Goal: Find contact information: Find contact information

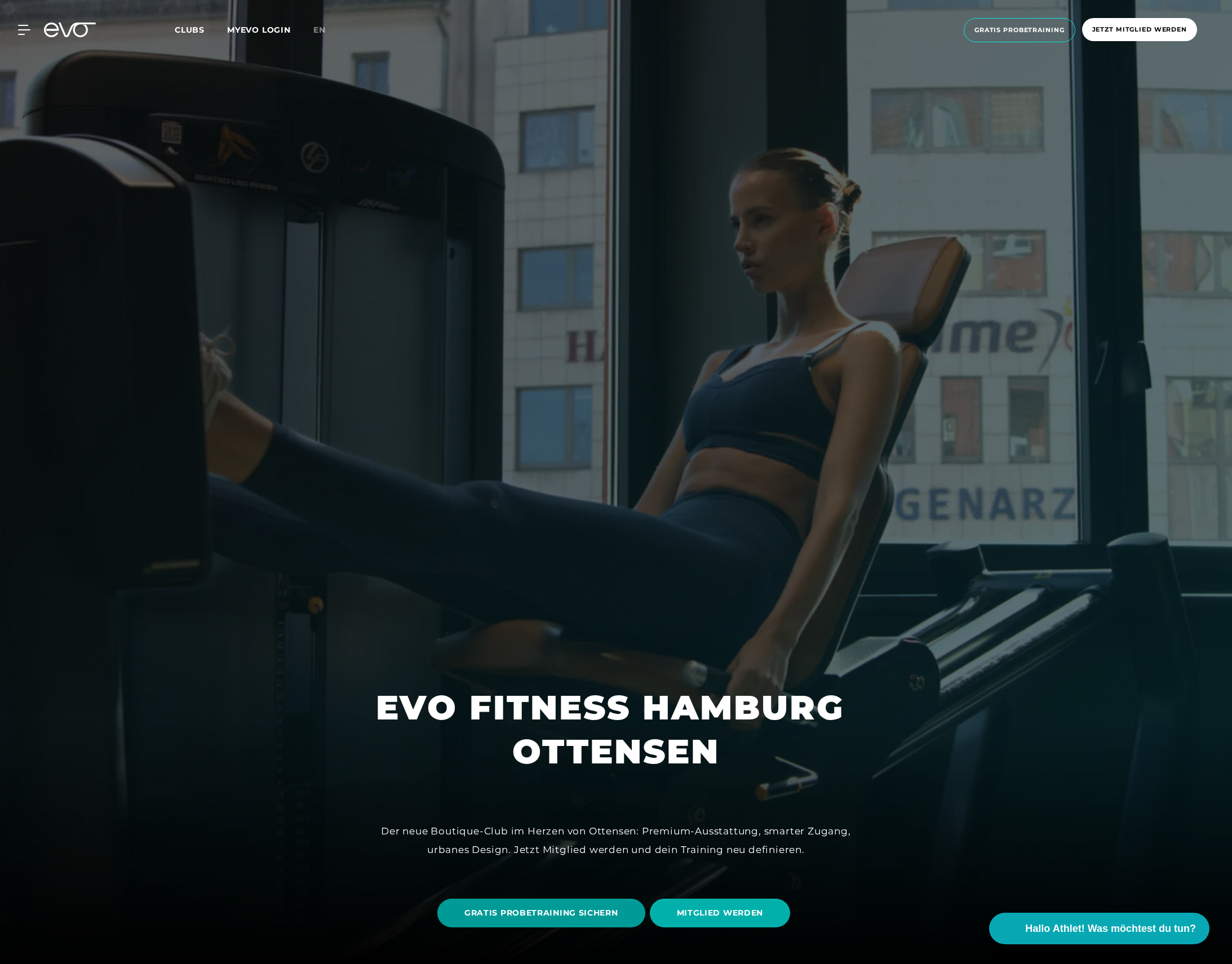
click at [554, 910] on span "GRATIS PROBETRAINING SICHERN" at bounding box center [541, 912] width 154 height 12
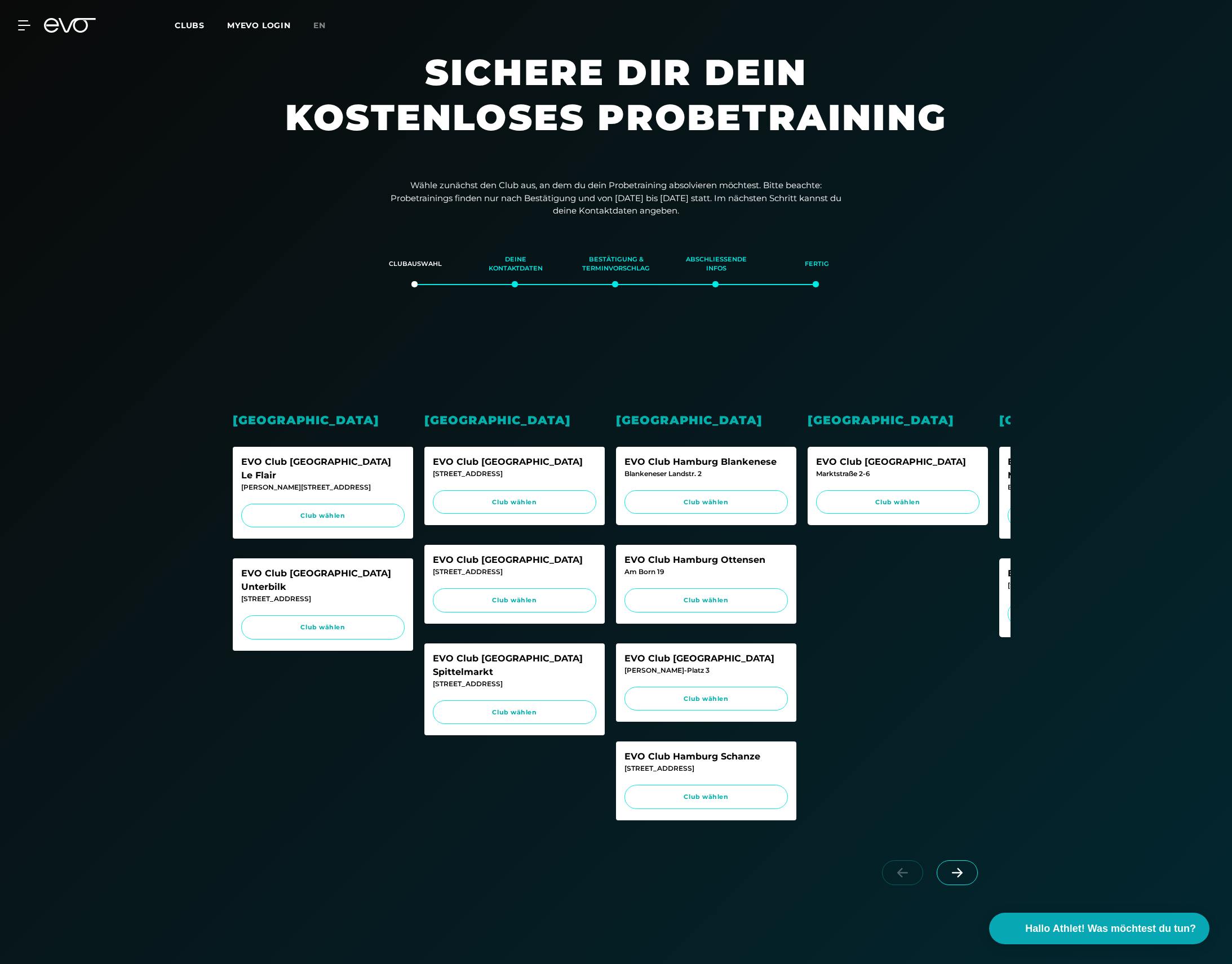
scroll to position [7, 0]
click at [712, 596] on span "Club wählen" at bounding box center [706, 600] width 142 height 10
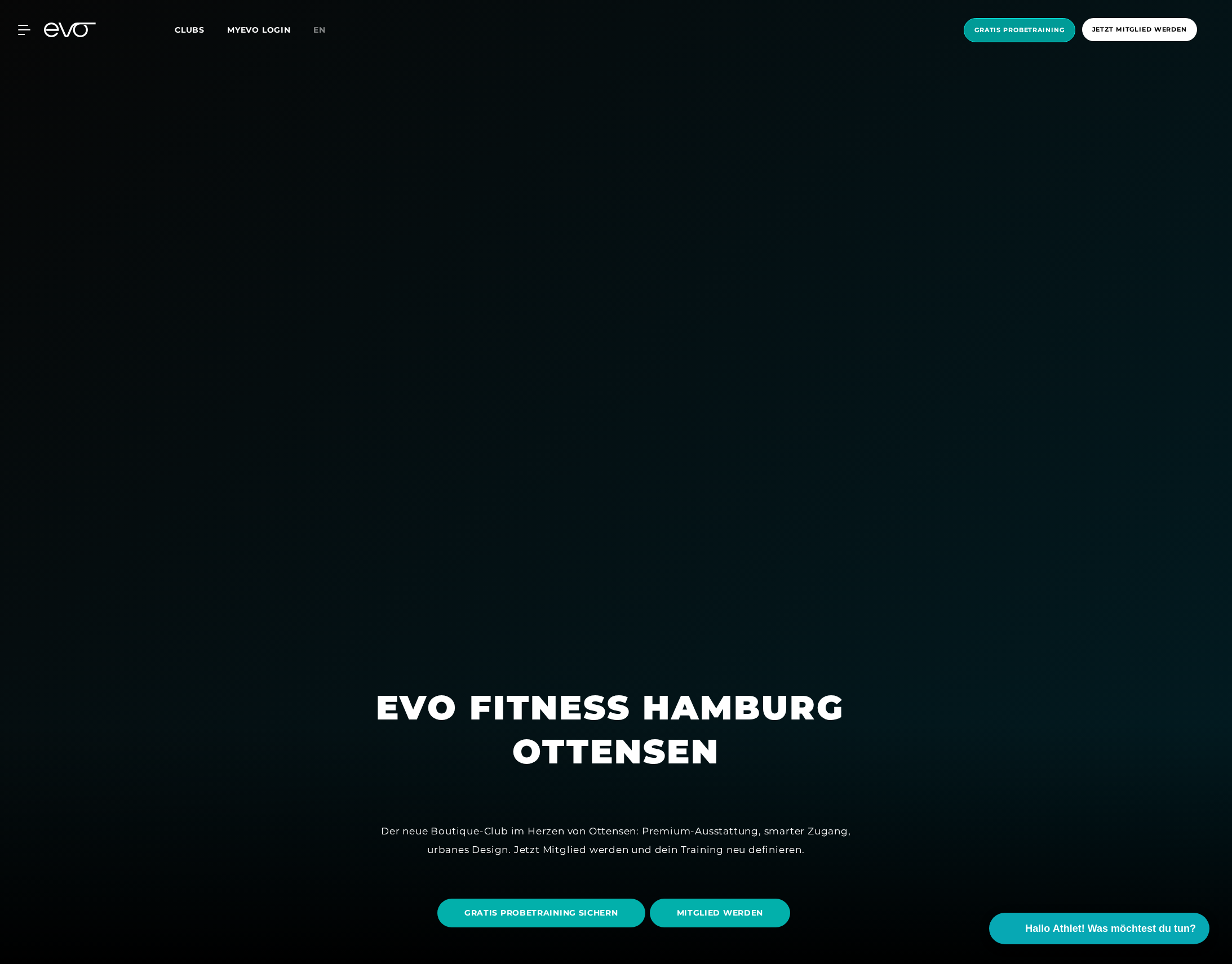
click at [1034, 30] on span "Gratis Probetraining" at bounding box center [1019, 30] width 90 height 10
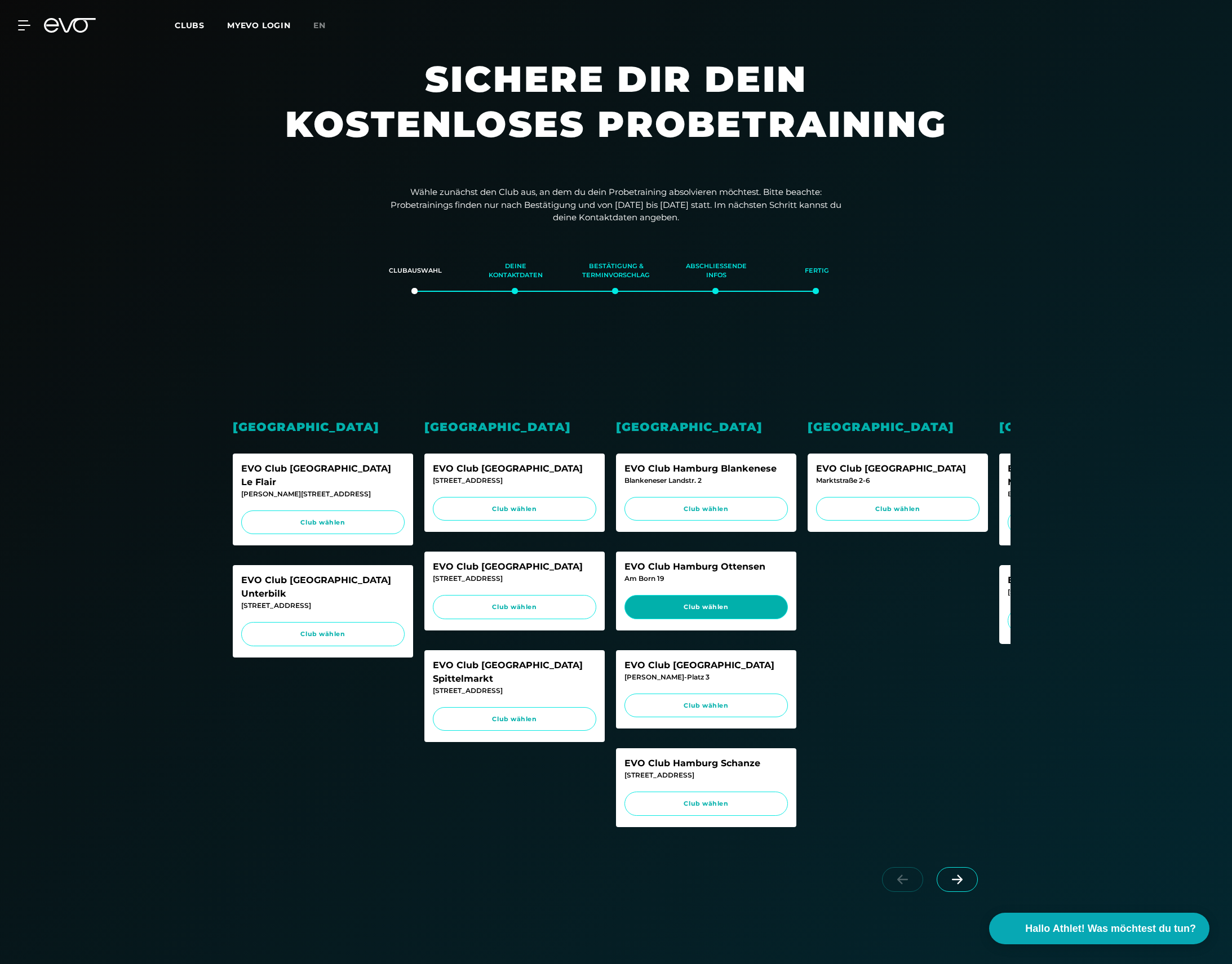
click at [704, 607] on span "Club wählen" at bounding box center [706, 607] width 142 height 10
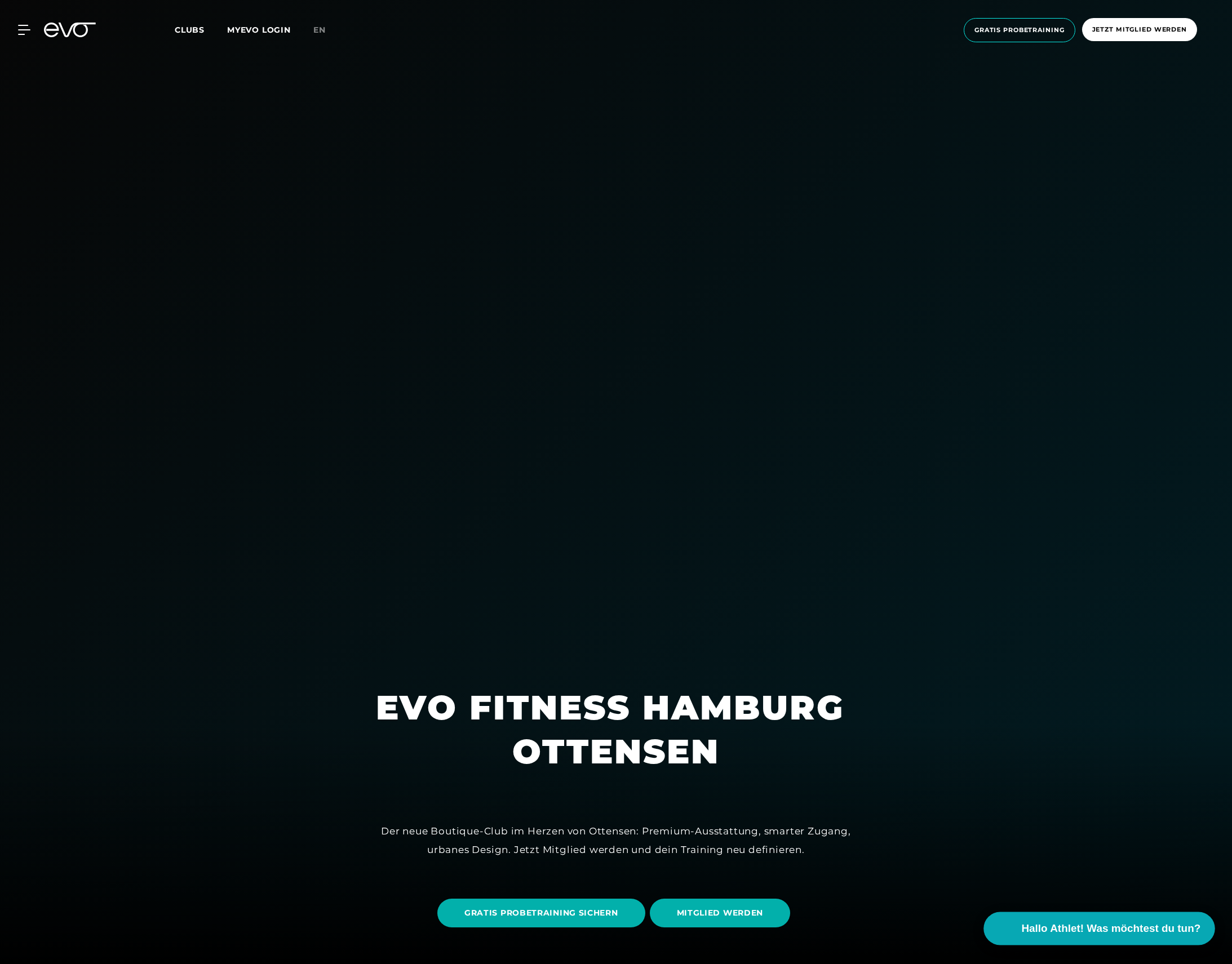
click at [1151, 934] on span "Hallo Athlet! Was möchtest du tun?" at bounding box center [1112, 928] width 179 height 16
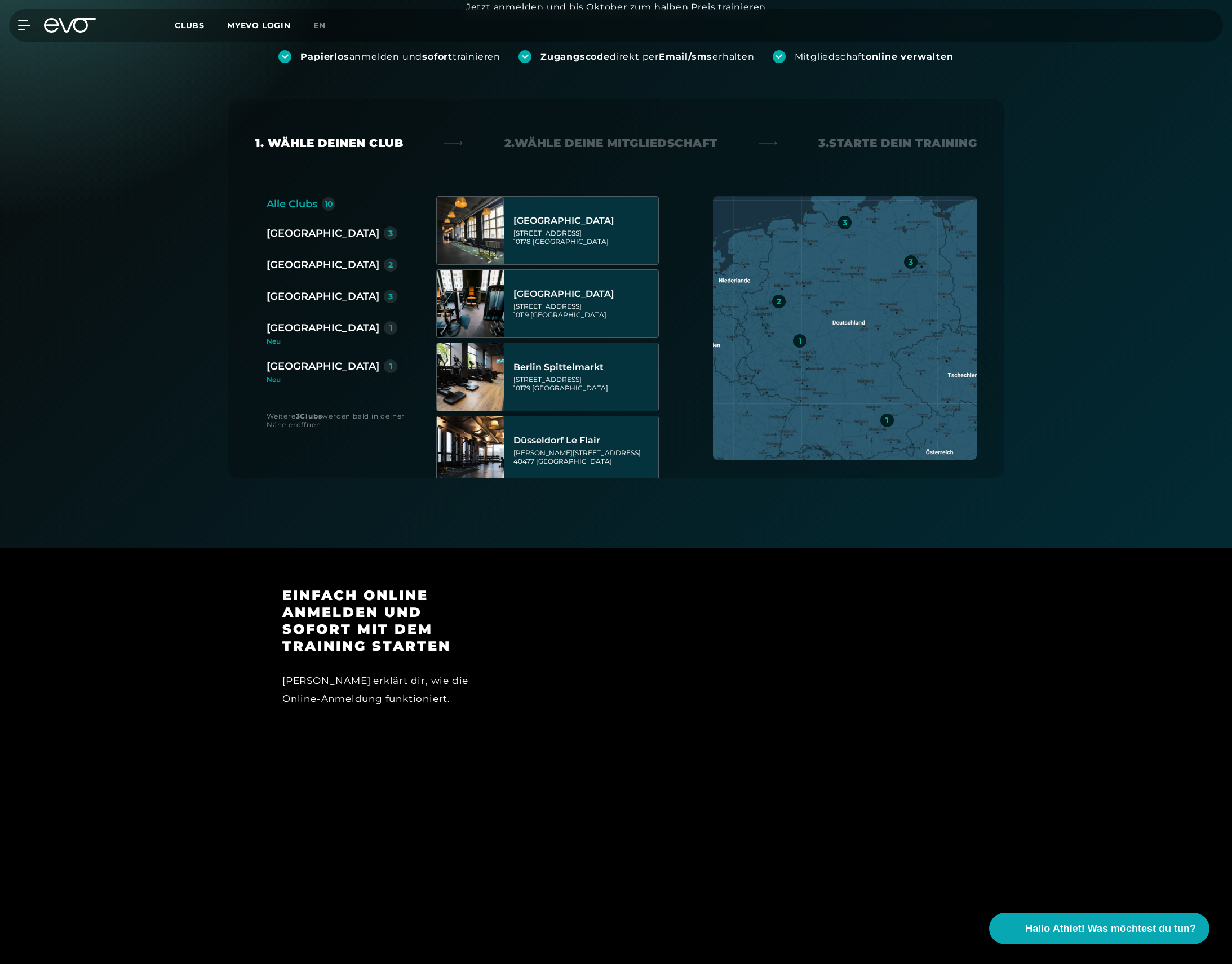
scroll to position [151, 0]
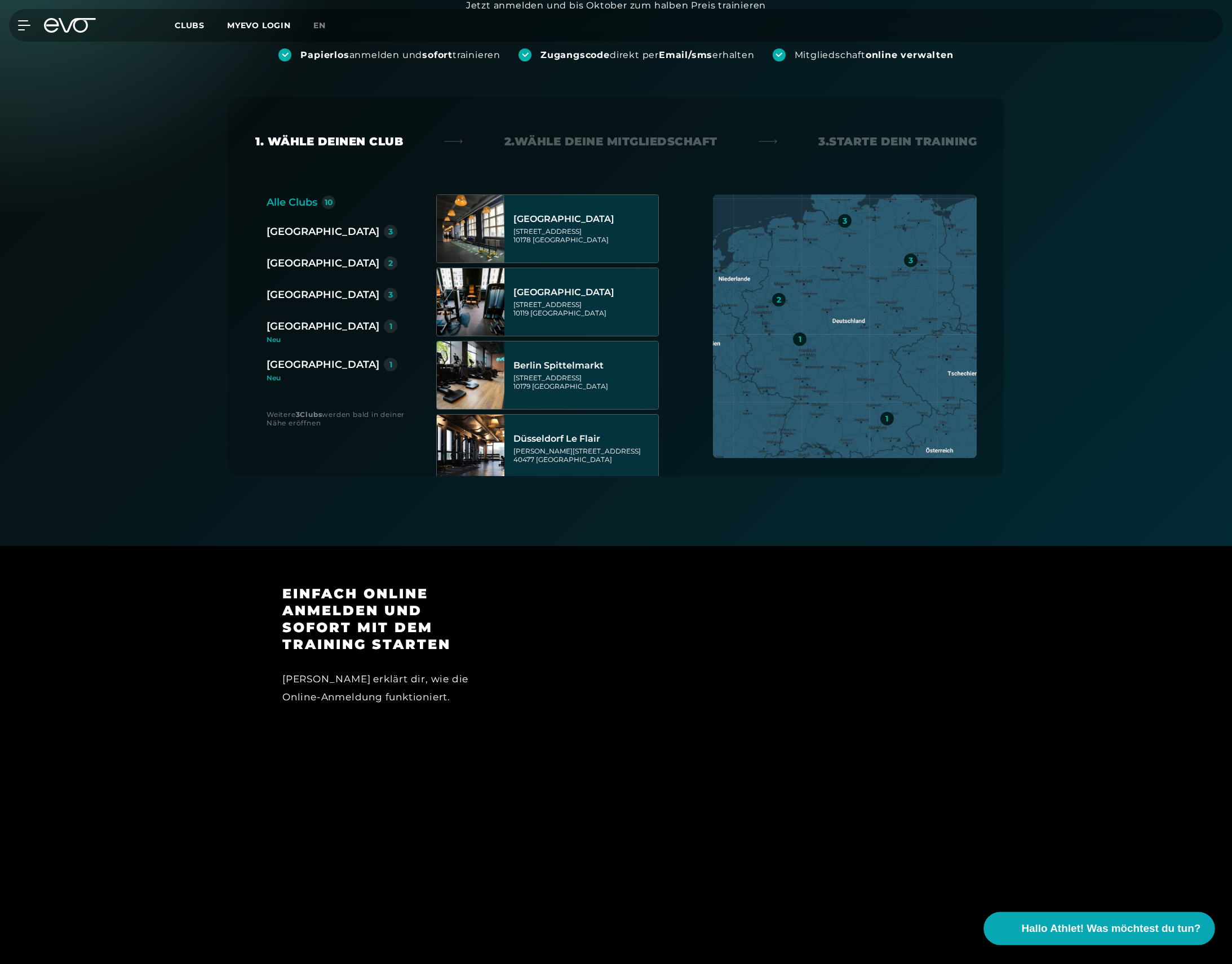
click at [1089, 927] on span "Hallo Athlet! Was möchtest du tun?" at bounding box center [1112, 928] width 179 height 16
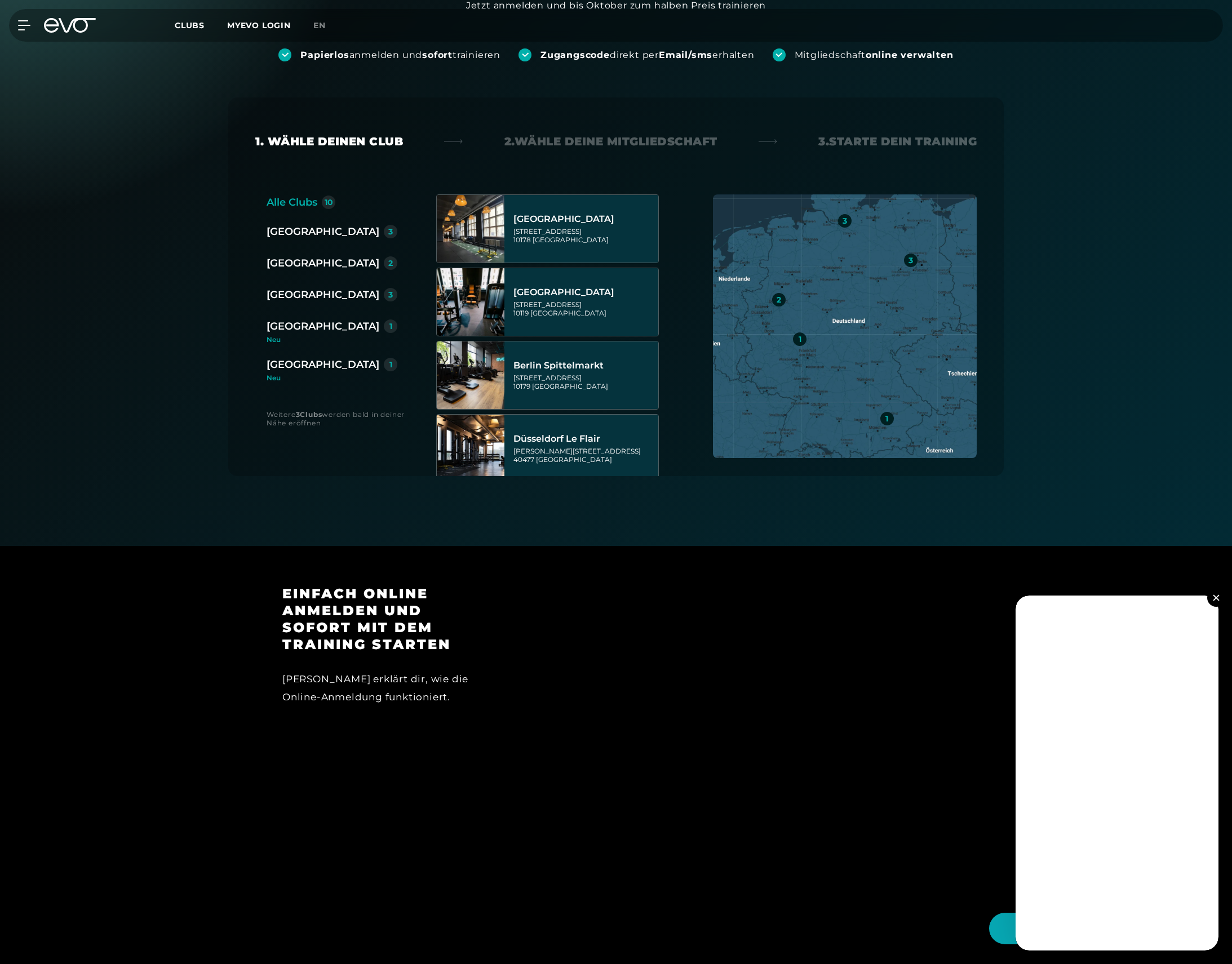
click at [306, 295] on div "[GEOGRAPHIC_DATA]" at bounding box center [323, 294] width 113 height 16
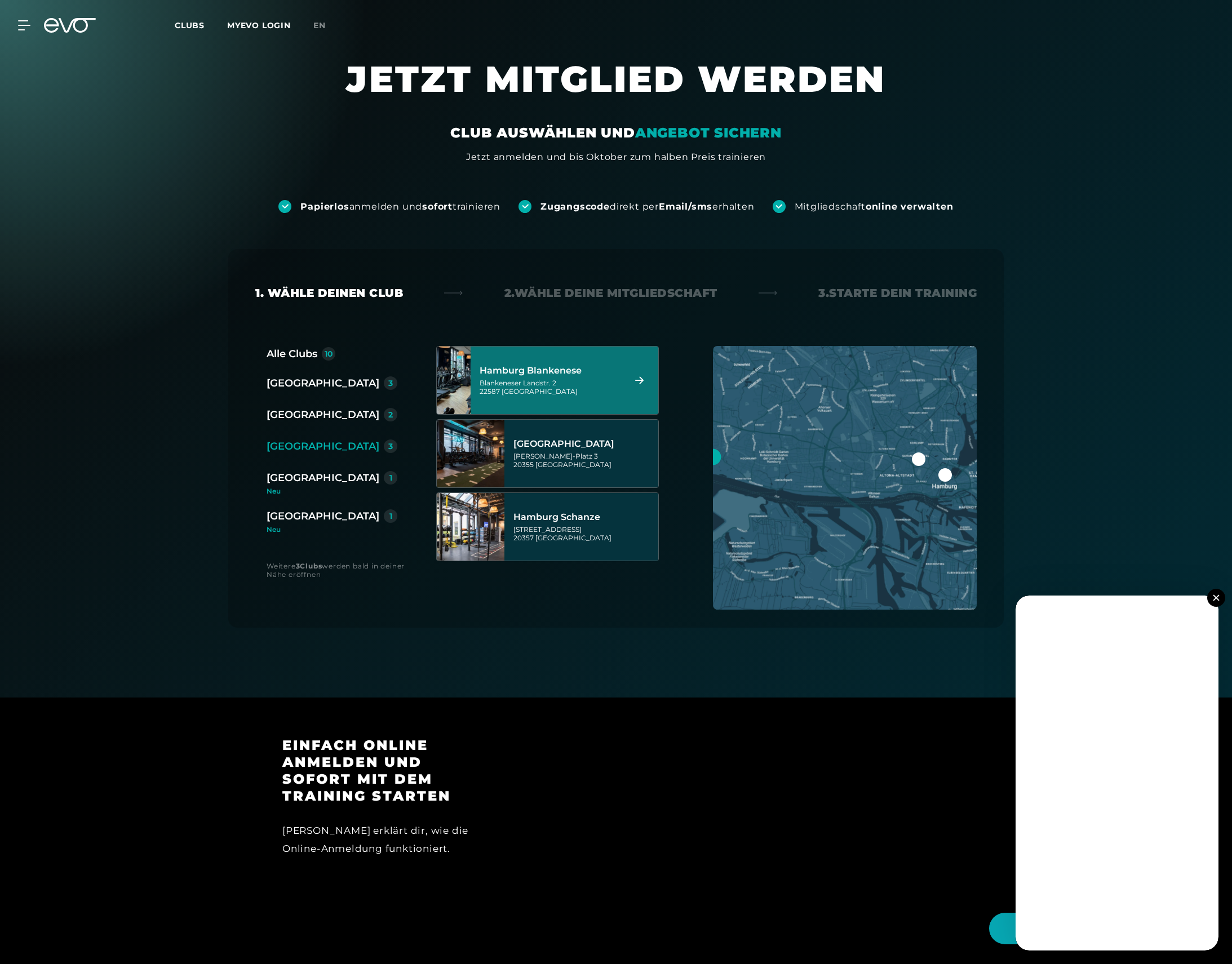
scroll to position [0, 0]
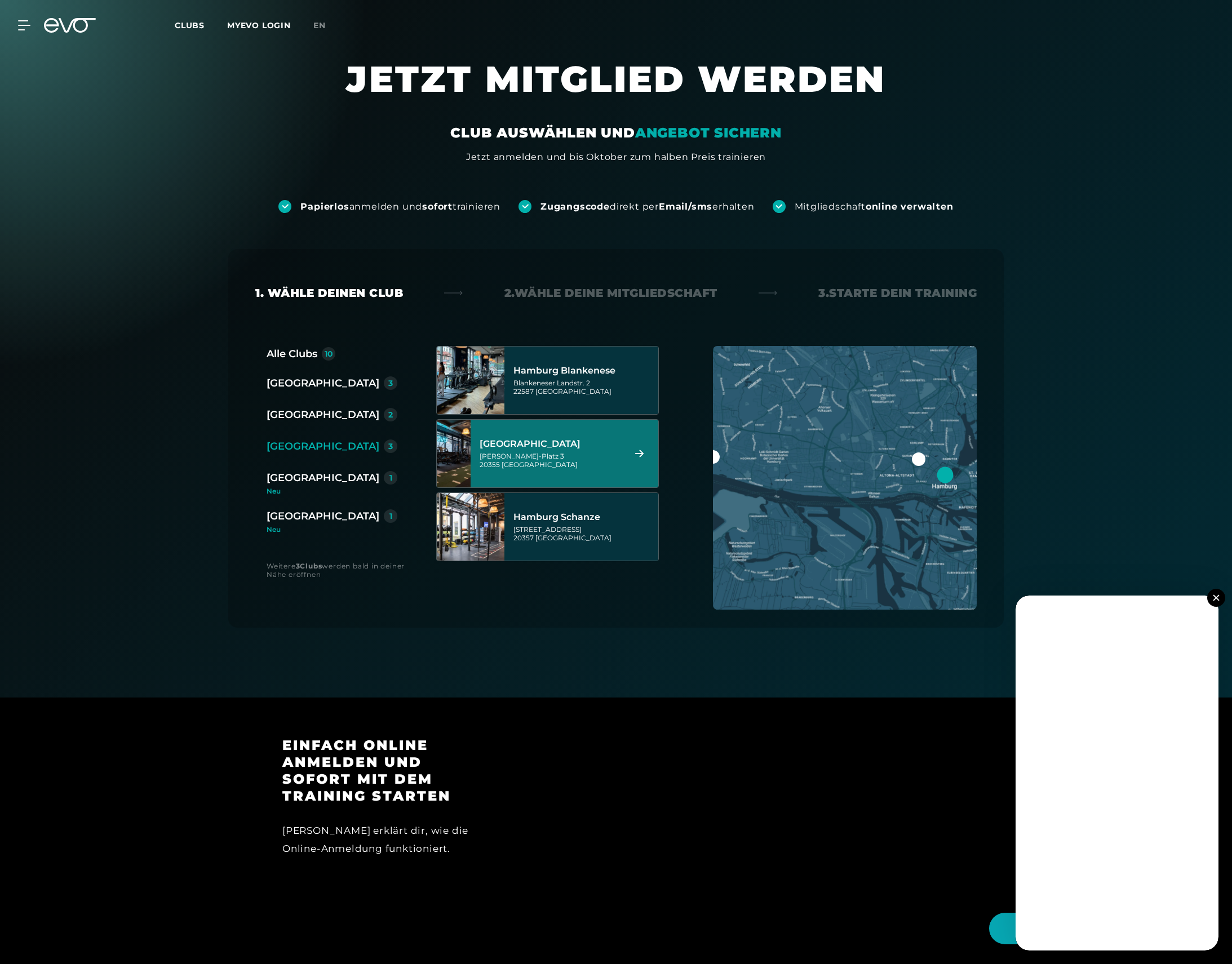
click at [192, 24] on span "Clubs" at bounding box center [190, 25] width 30 height 10
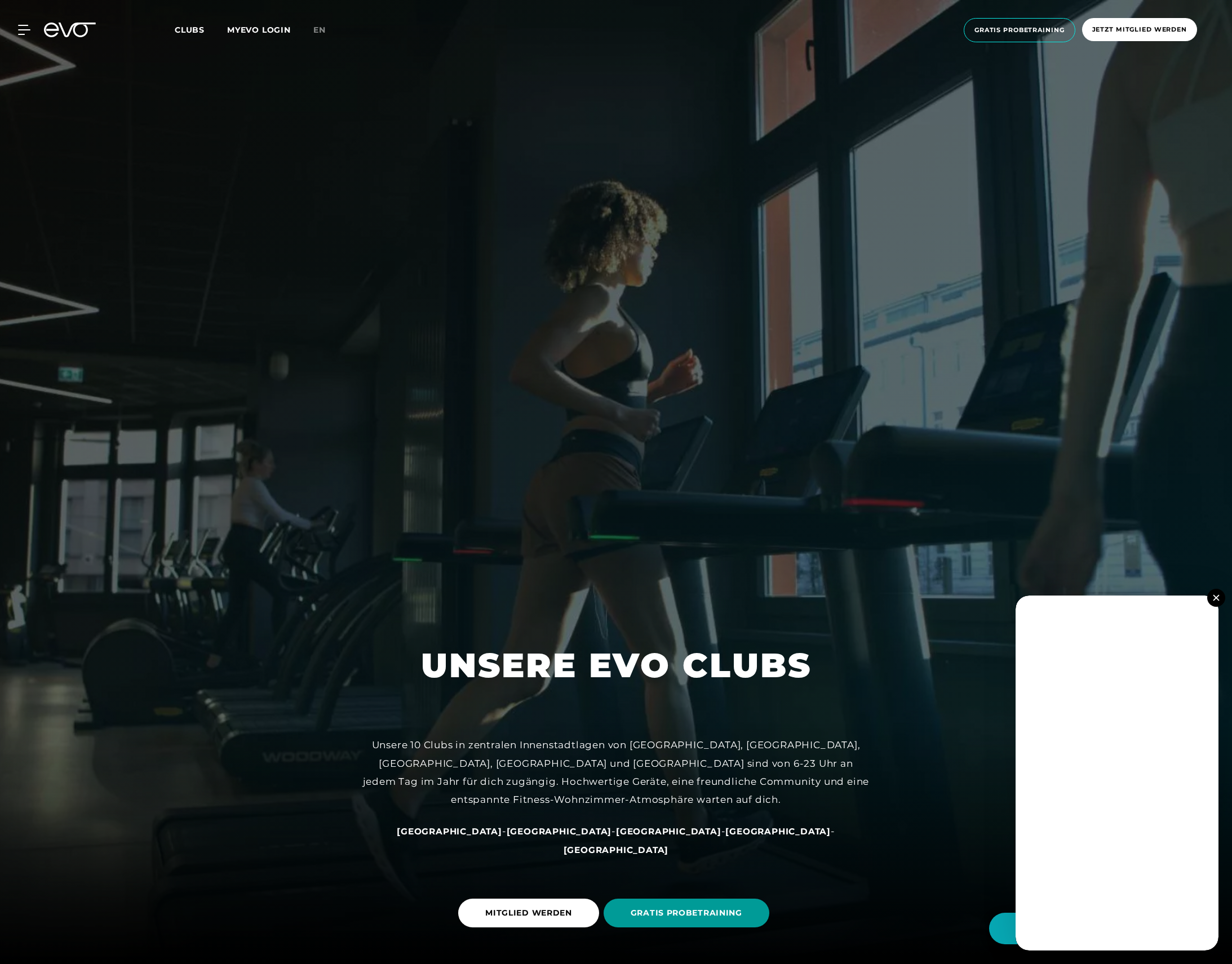
click at [707, 908] on span "GRATIS PROBETRAINING" at bounding box center [686, 912] width 111 height 12
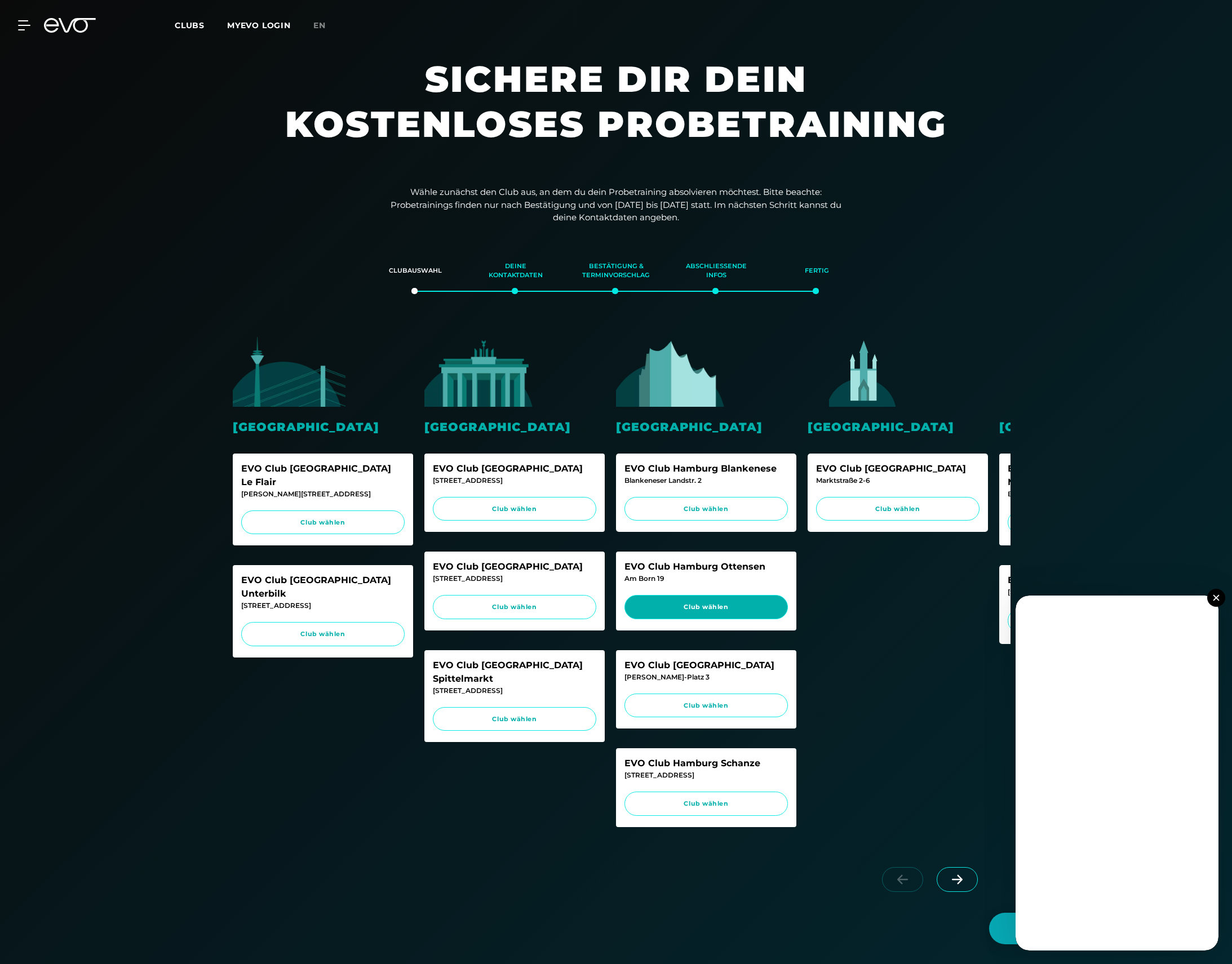
click at [715, 599] on span "Club wählen" at bounding box center [706, 607] width 164 height 24
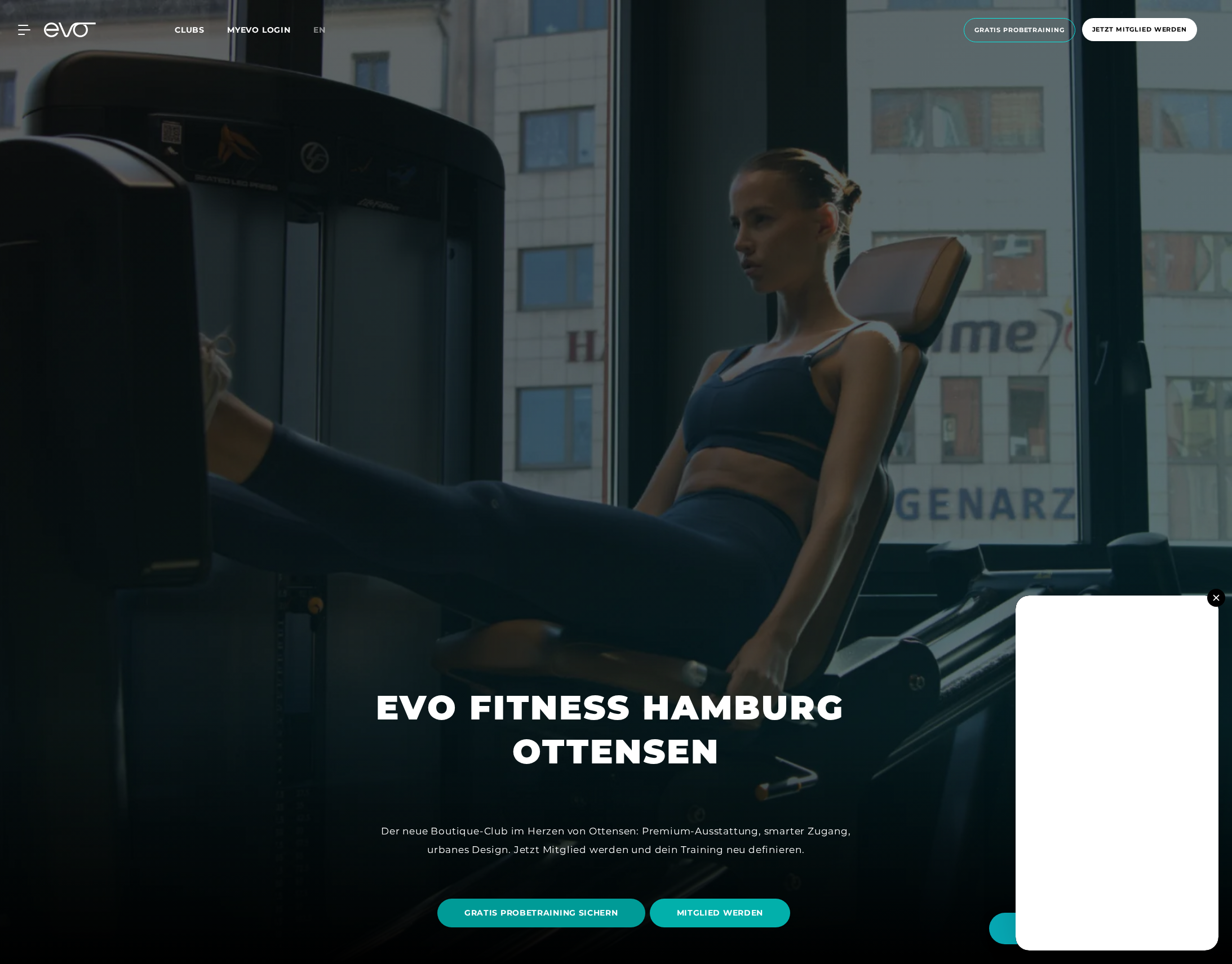
click at [593, 916] on span "GRATIS PROBETRAINING SICHERN" at bounding box center [541, 912] width 154 height 12
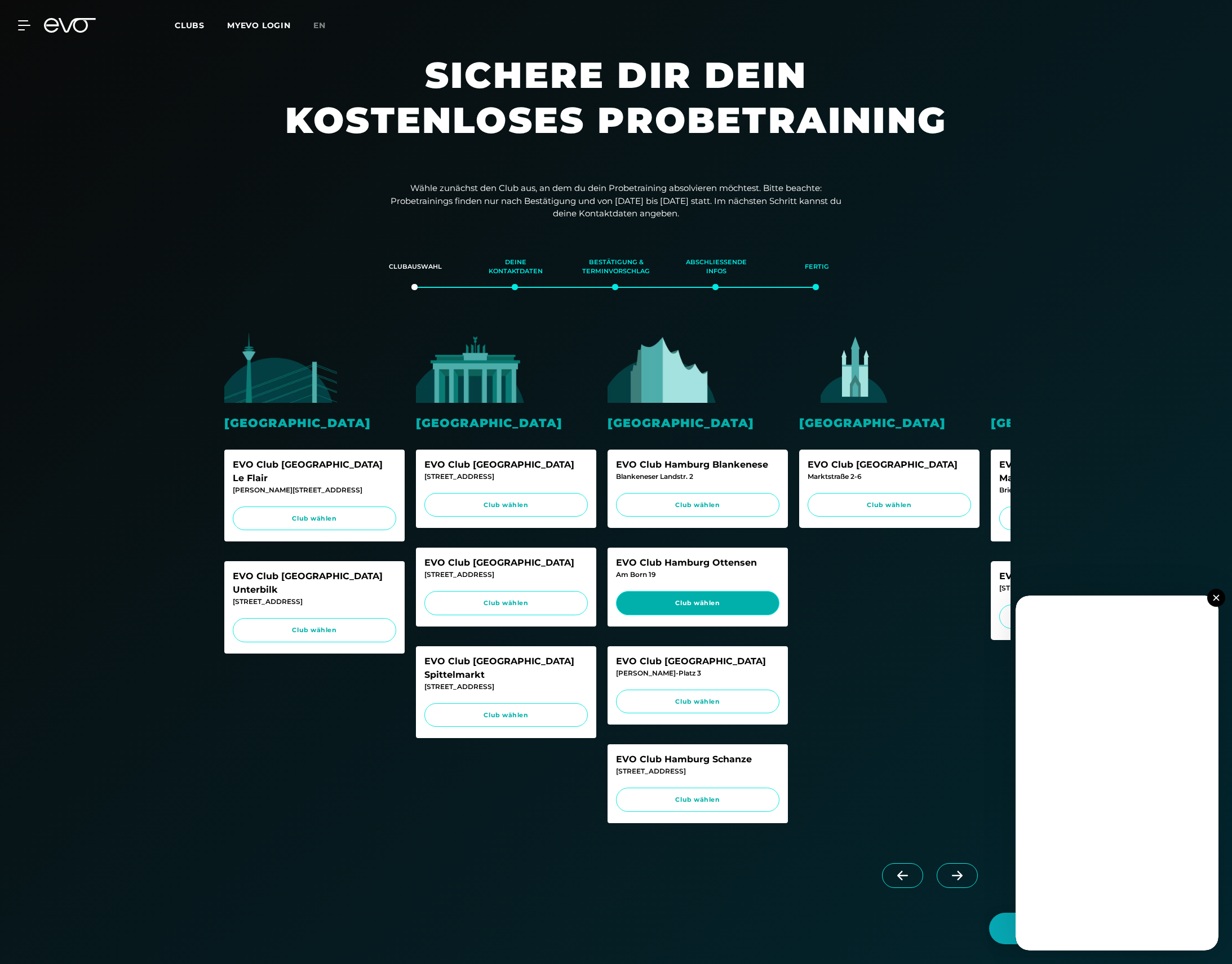
scroll to position [0, 8]
click at [706, 599] on span "Club wählen" at bounding box center [698, 603] width 142 height 10
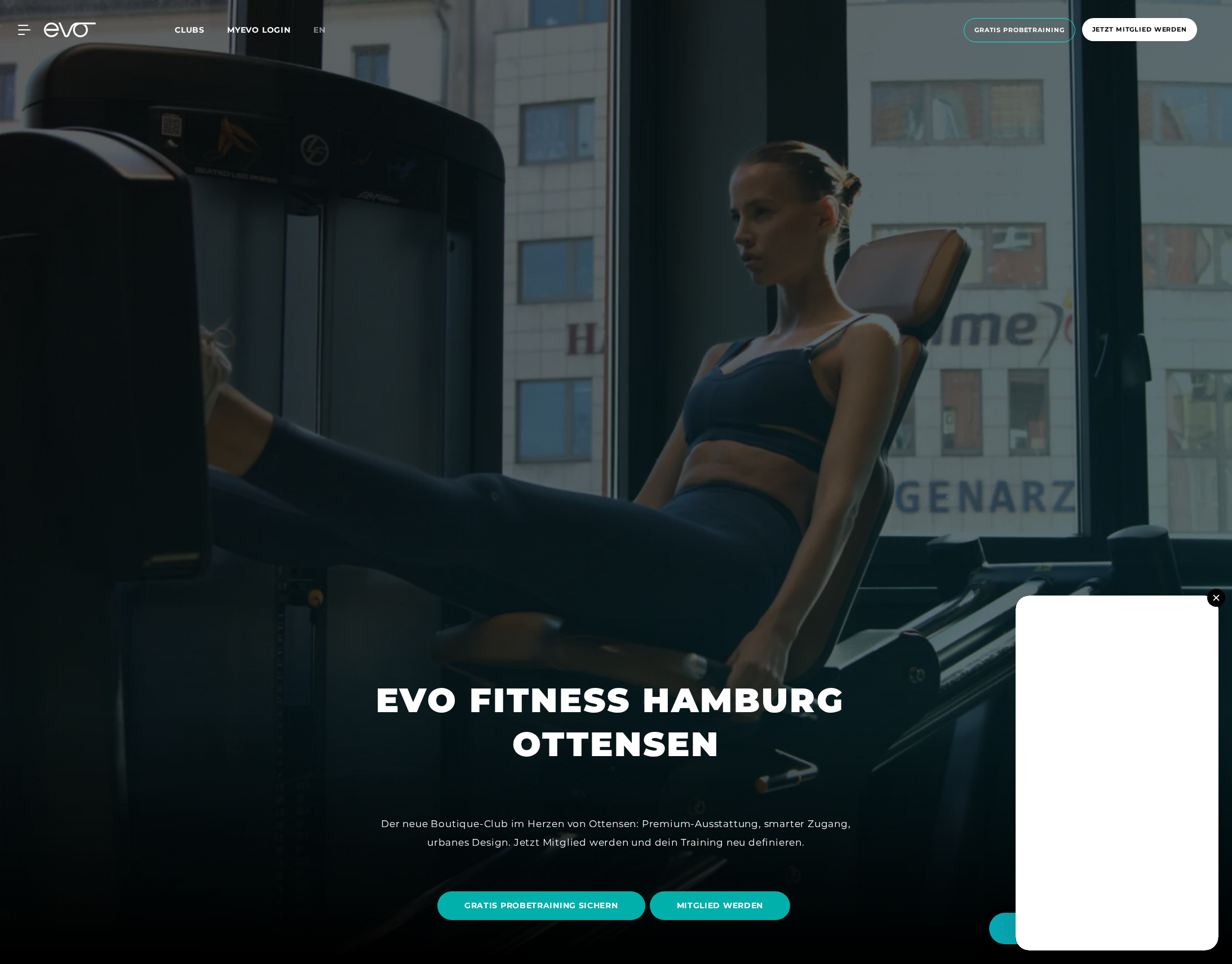
scroll to position [7, 0]
click at [1017, 32] on span "Gratis Probetraining" at bounding box center [1019, 30] width 90 height 10
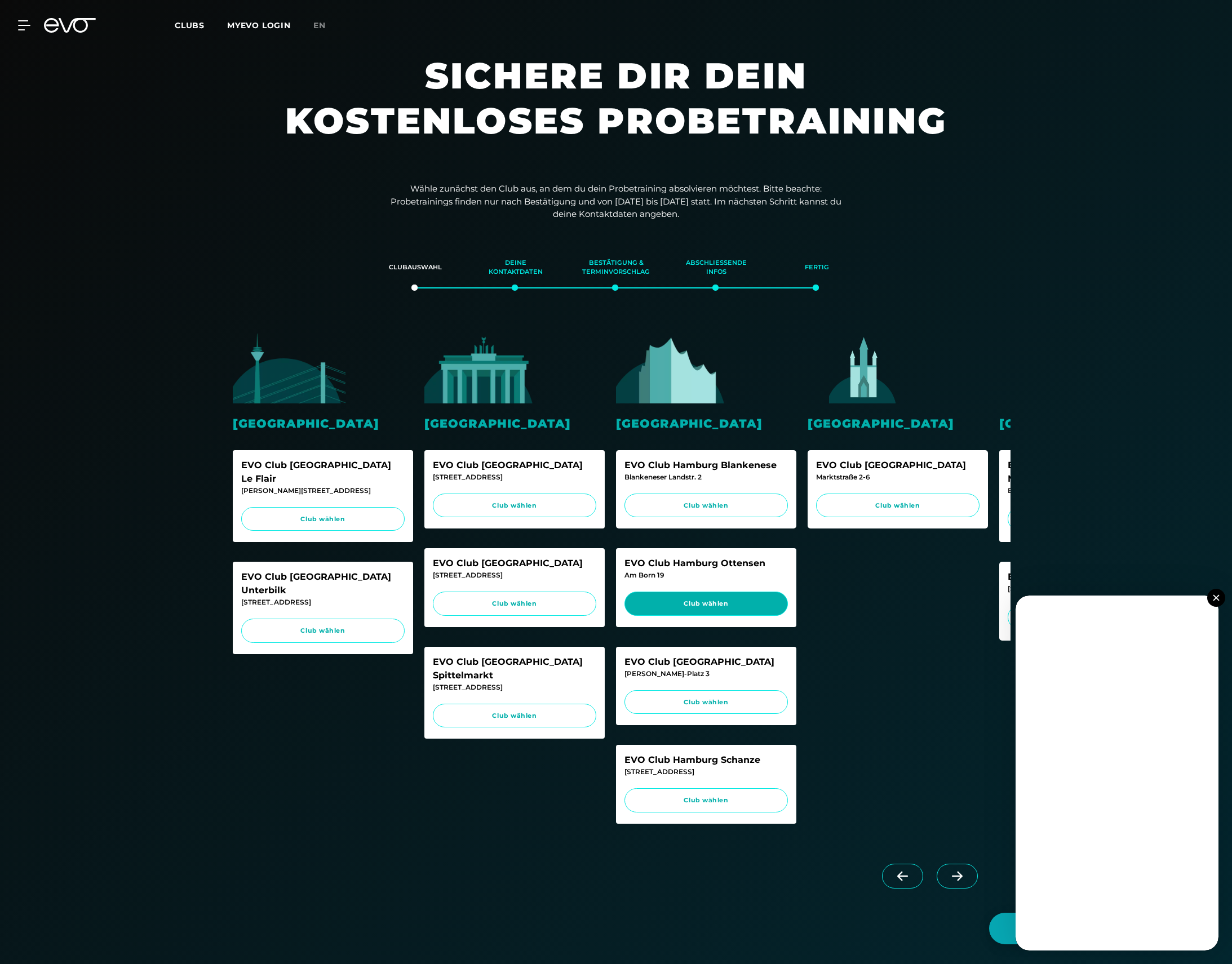
scroll to position [0, 1]
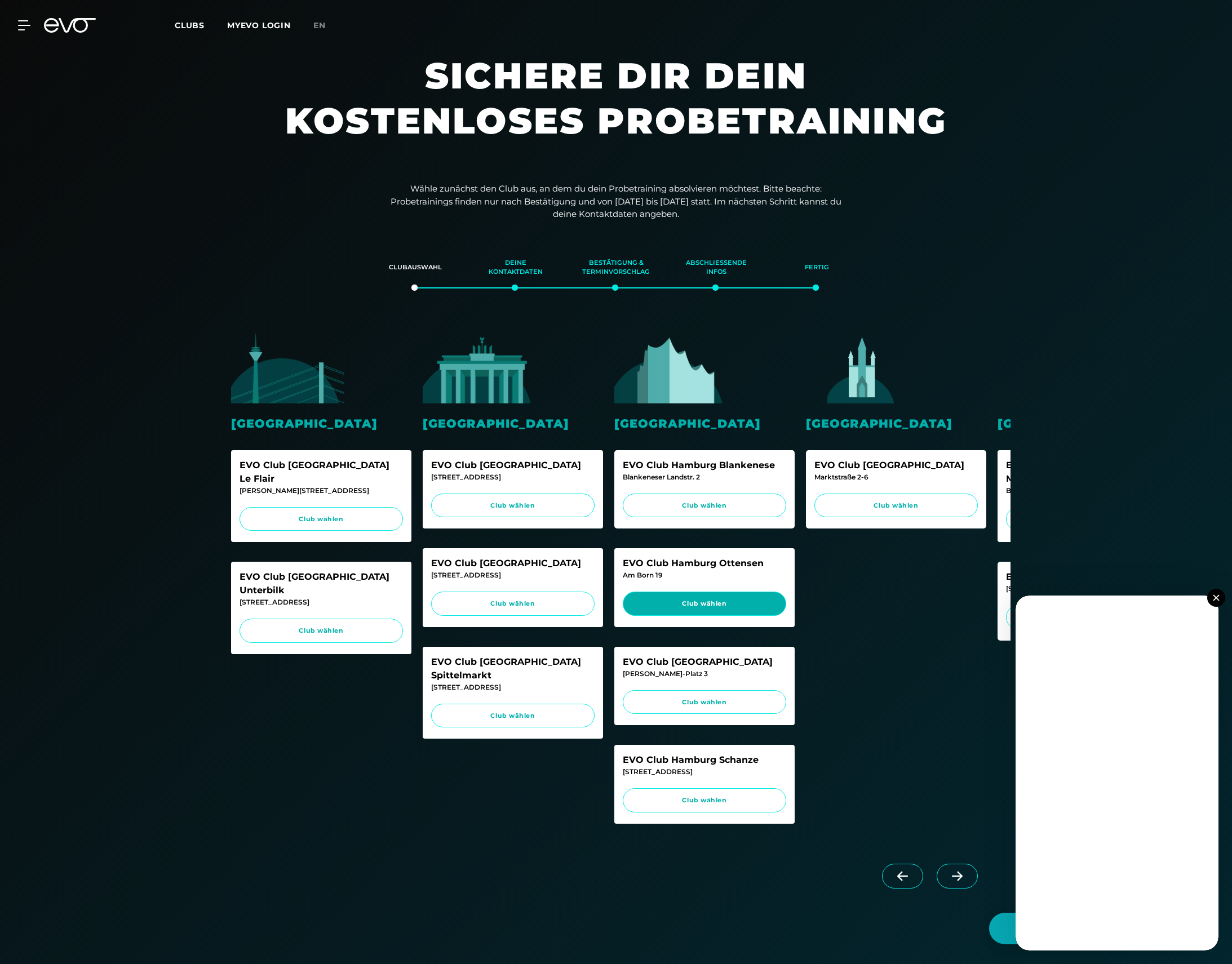
click at [699, 596] on span "Club wählen" at bounding box center [705, 604] width 164 height 24
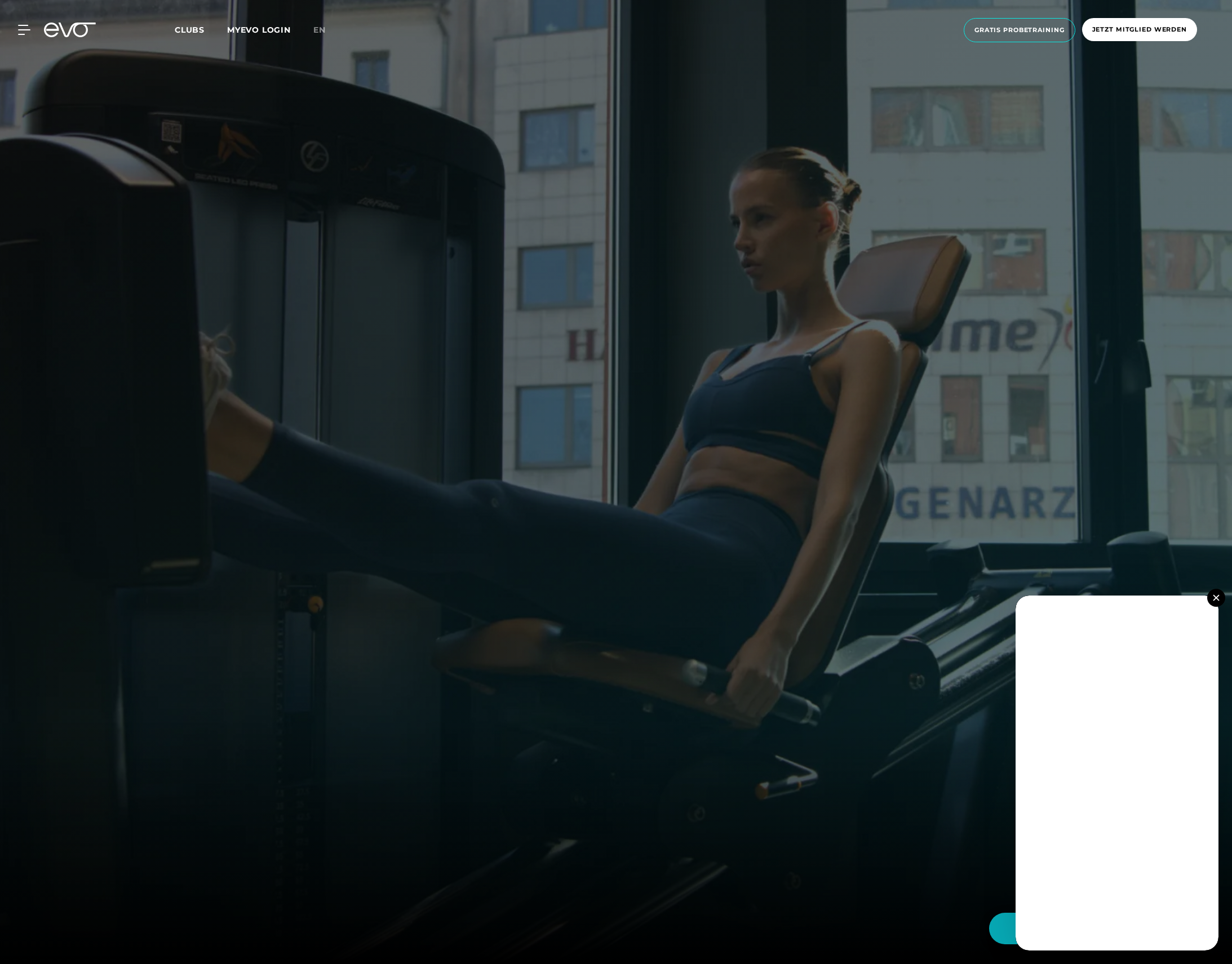
scroll to position [7, 0]
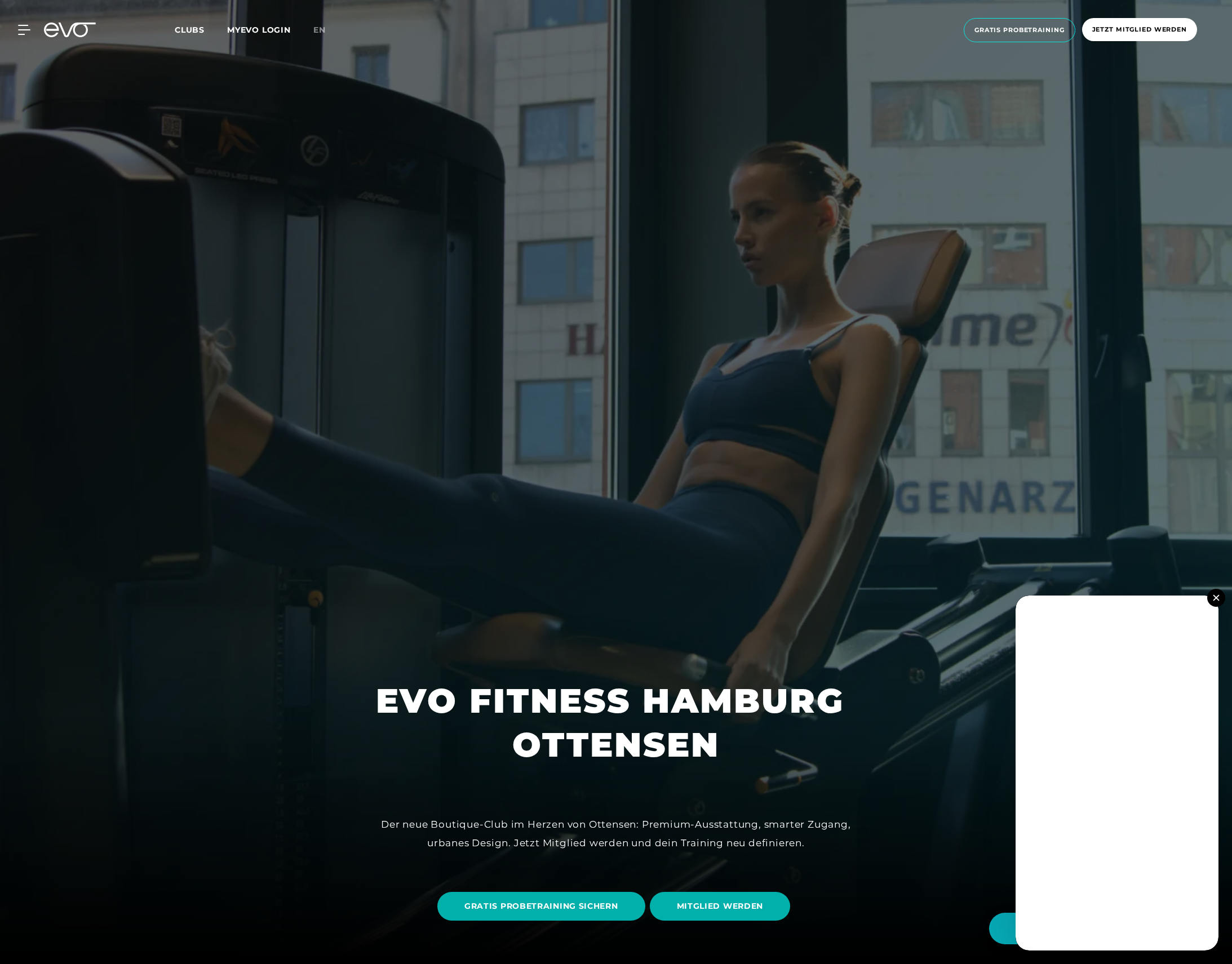
click at [1218, 599] on img at bounding box center [1216, 597] width 6 height 6
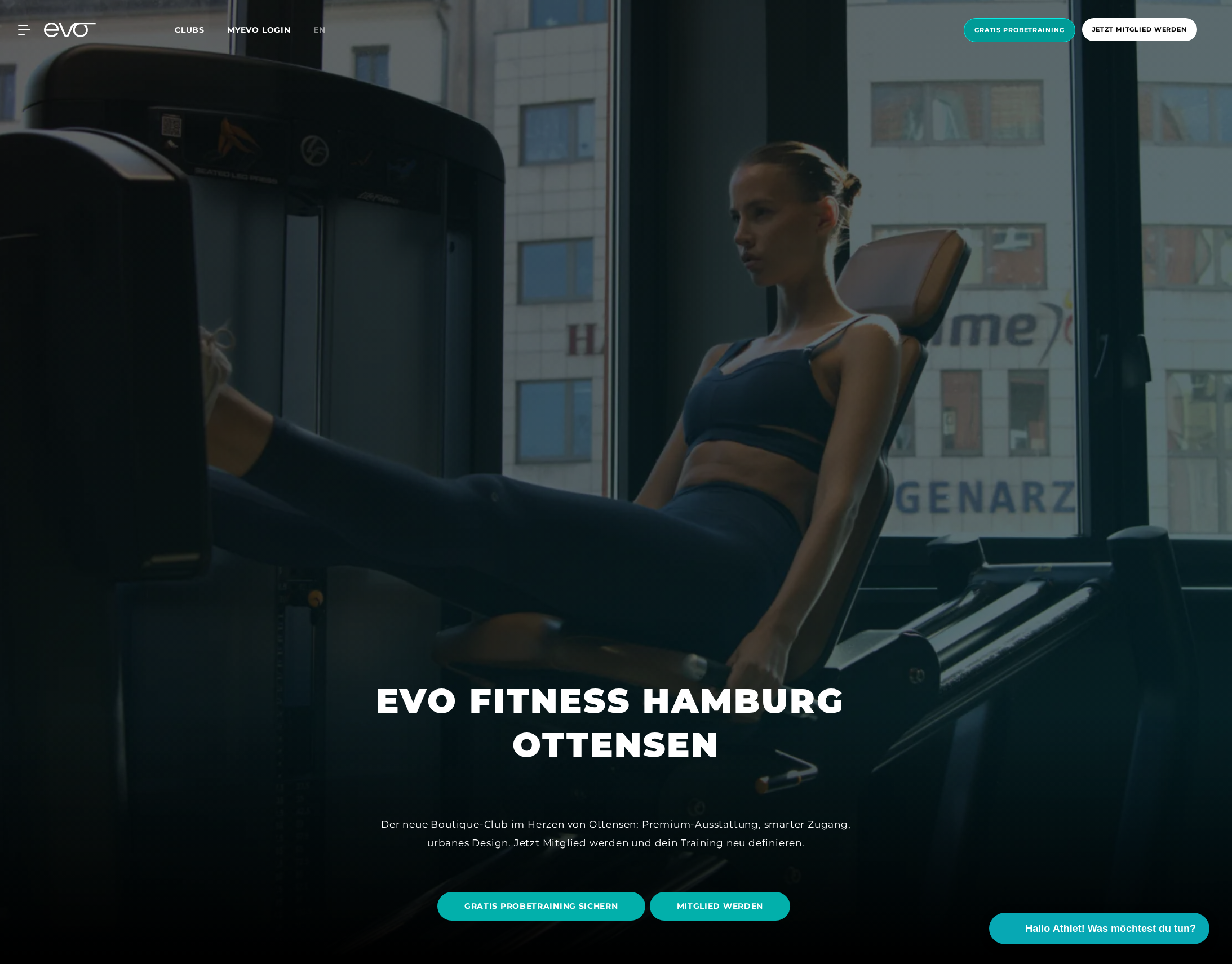
click at [1003, 31] on span "Gratis Probetraining" at bounding box center [1019, 30] width 90 height 10
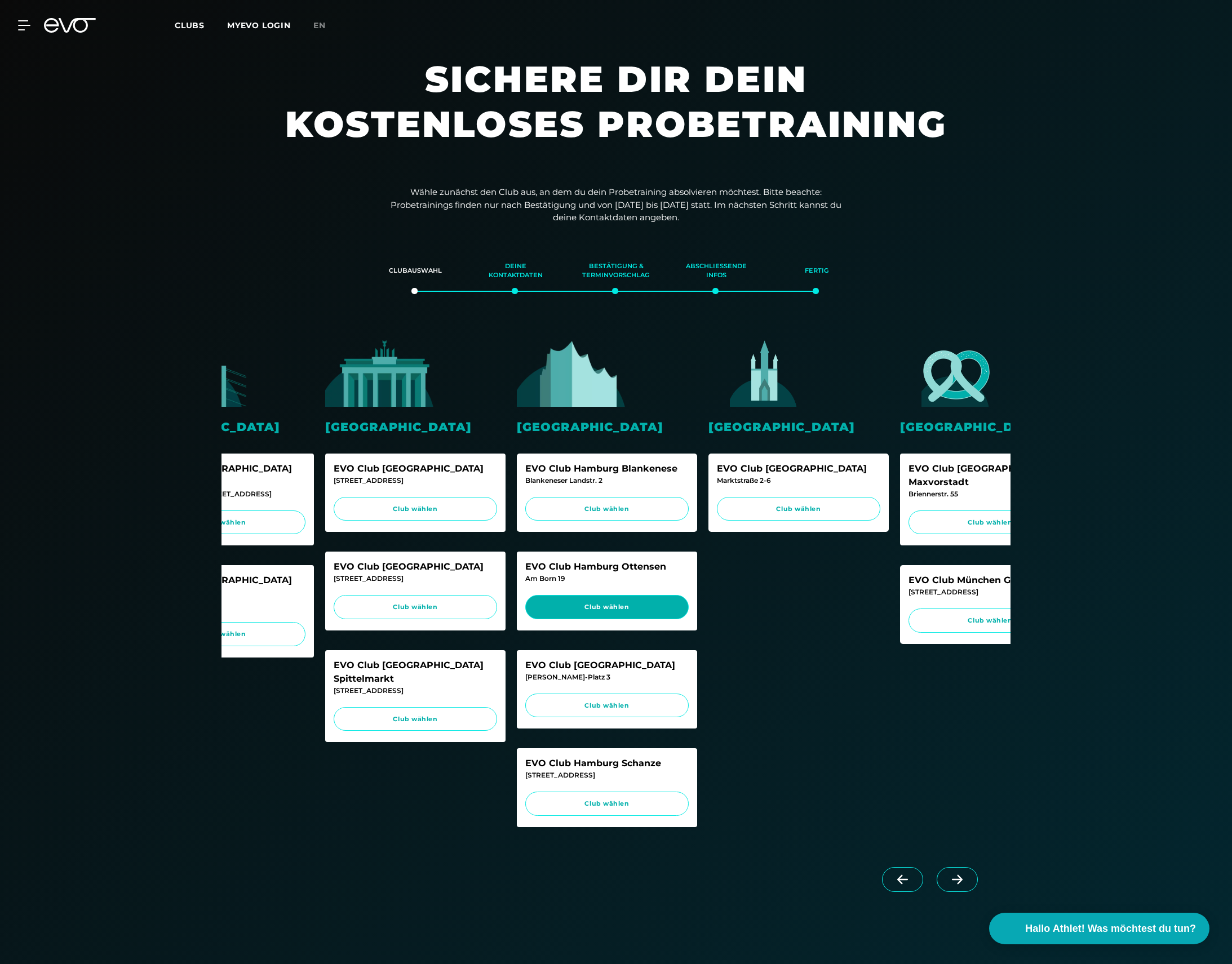
scroll to position [0, 90]
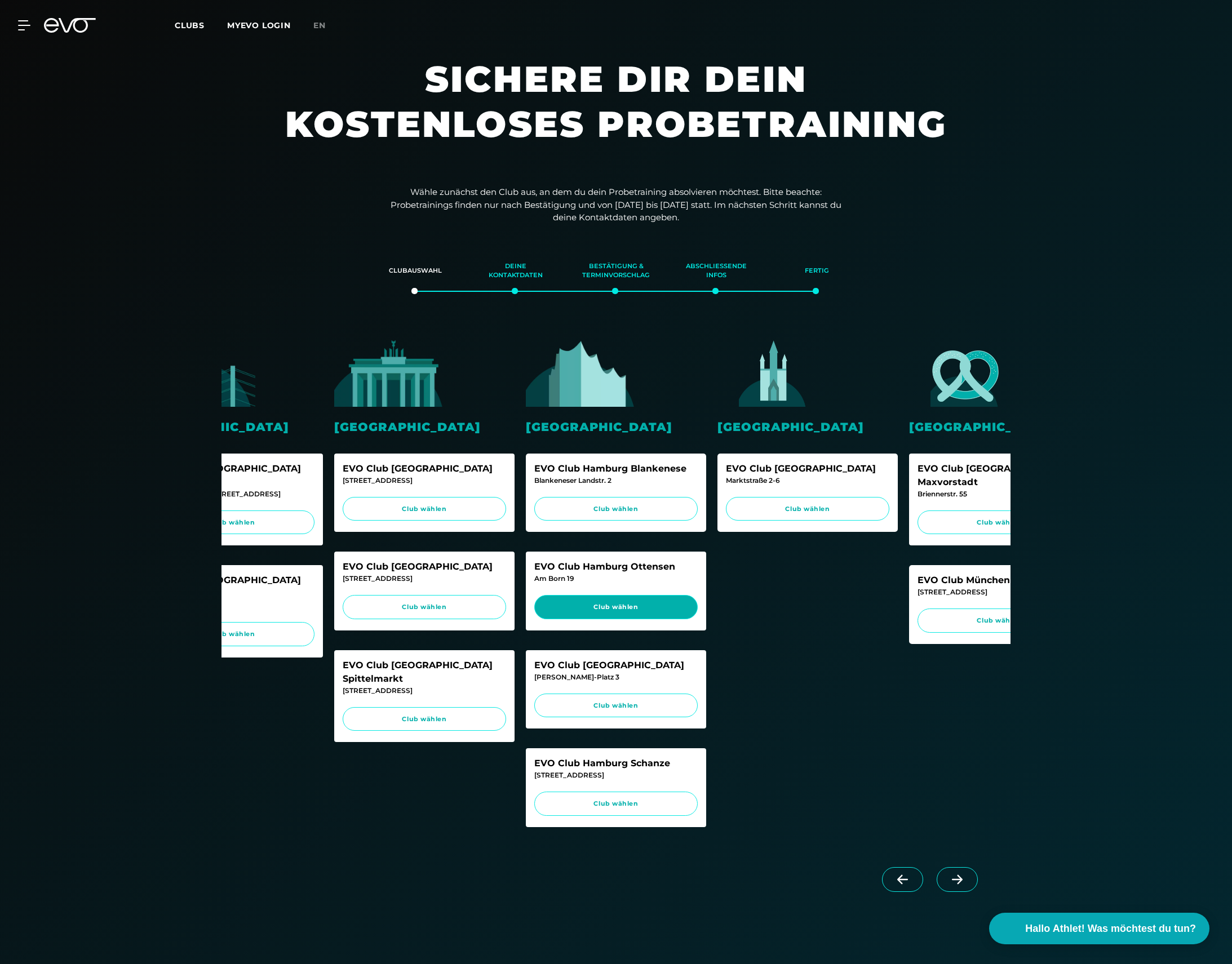
click at [646, 608] on span "Club wählen" at bounding box center [616, 607] width 142 height 10
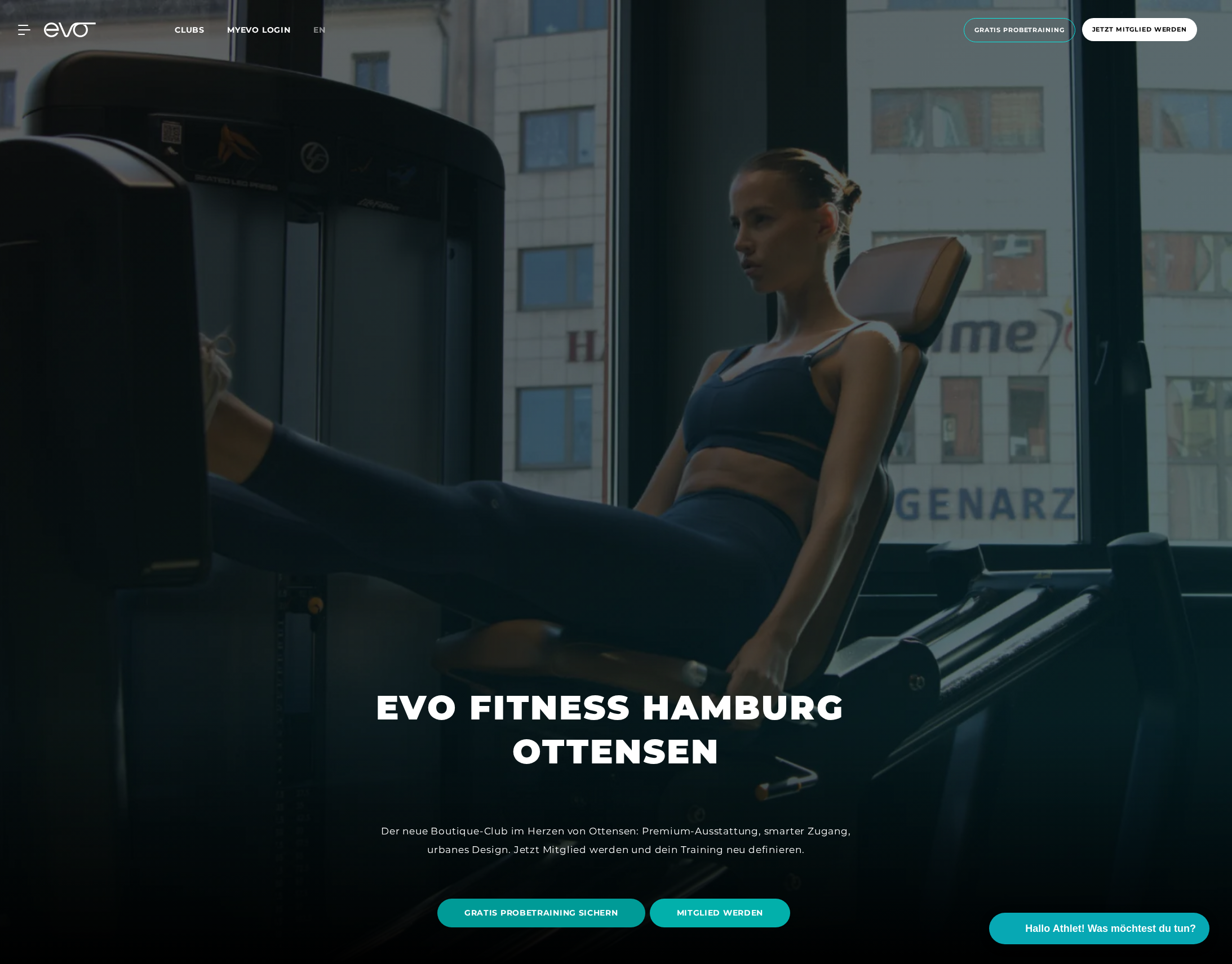
click at [599, 912] on span "GRATIS PROBETRAINING SICHERN" at bounding box center [541, 912] width 154 height 12
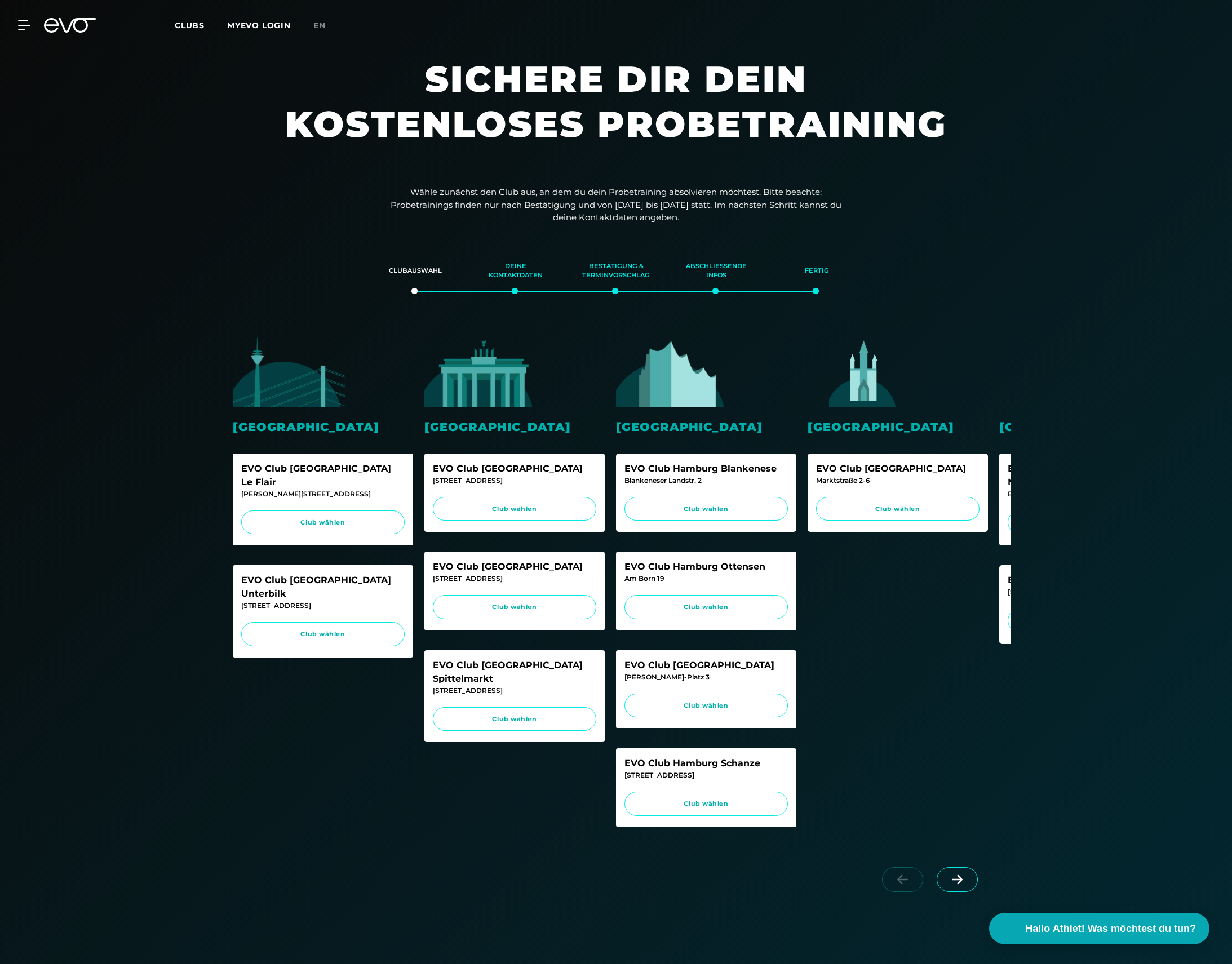
scroll to position [0, 1]
click at [958, 885] on icon at bounding box center [957, 880] width 11 height 10
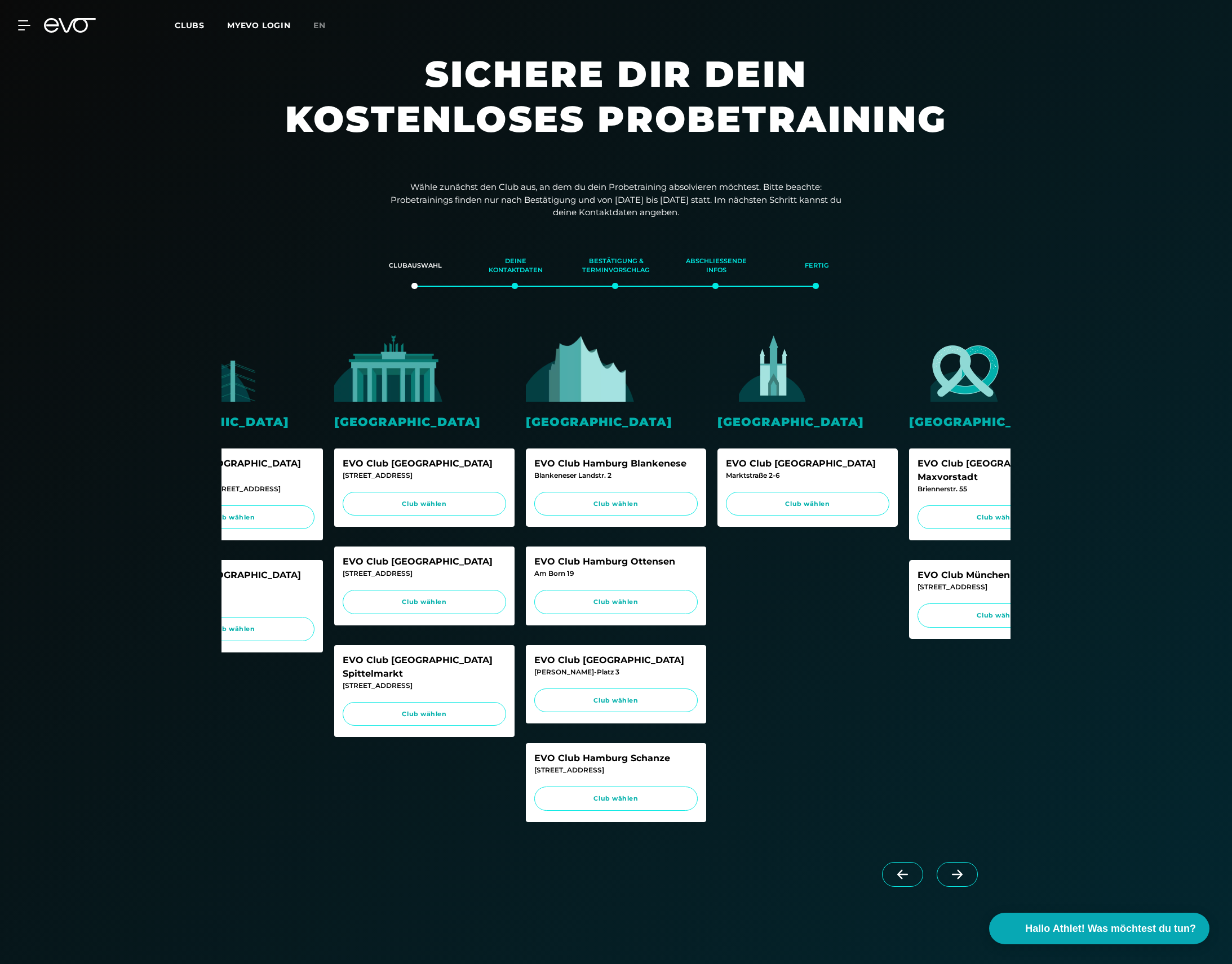
scroll to position [7, 0]
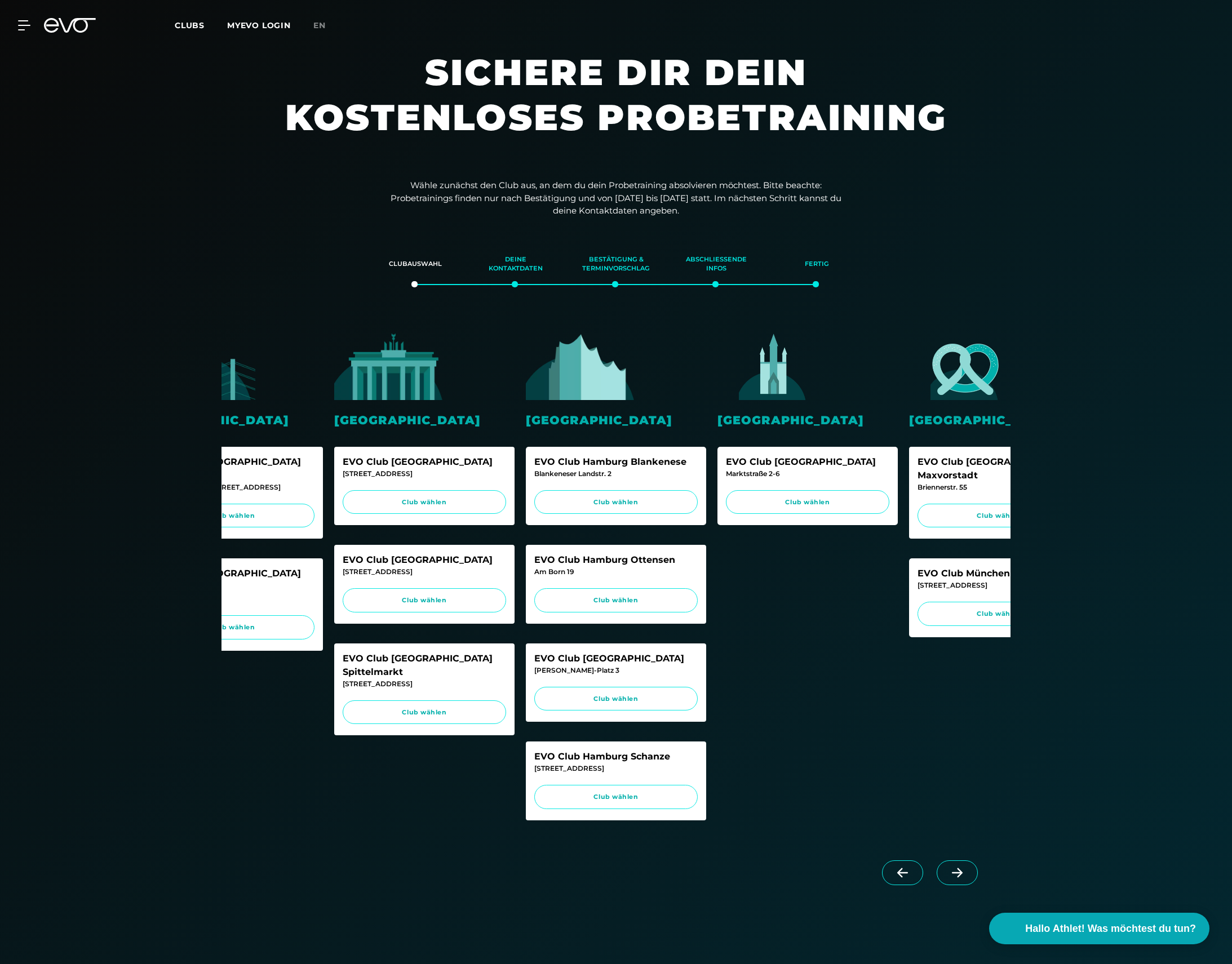
click at [963, 878] on icon at bounding box center [957, 872] width 20 height 10
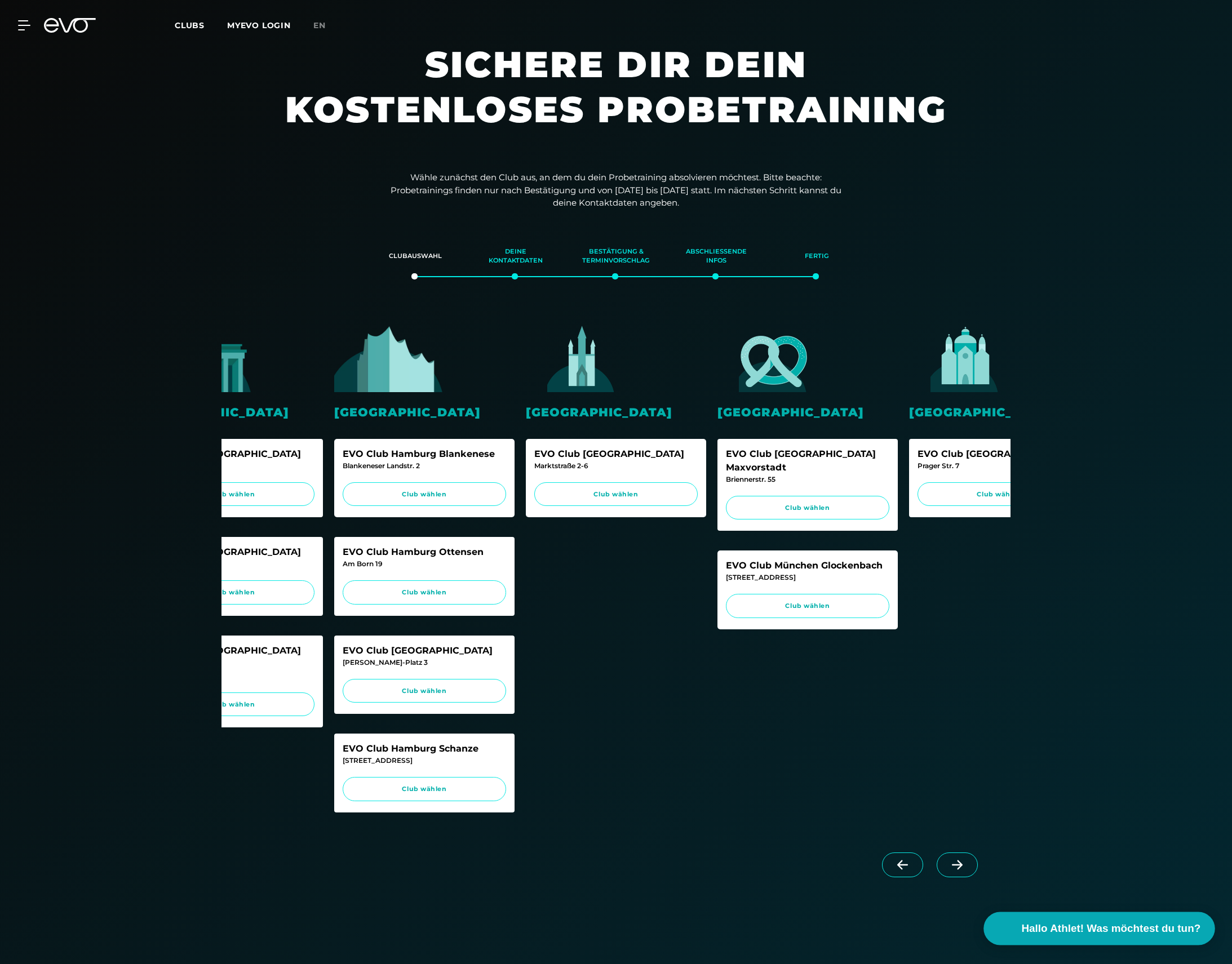
scroll to position [17, 0]
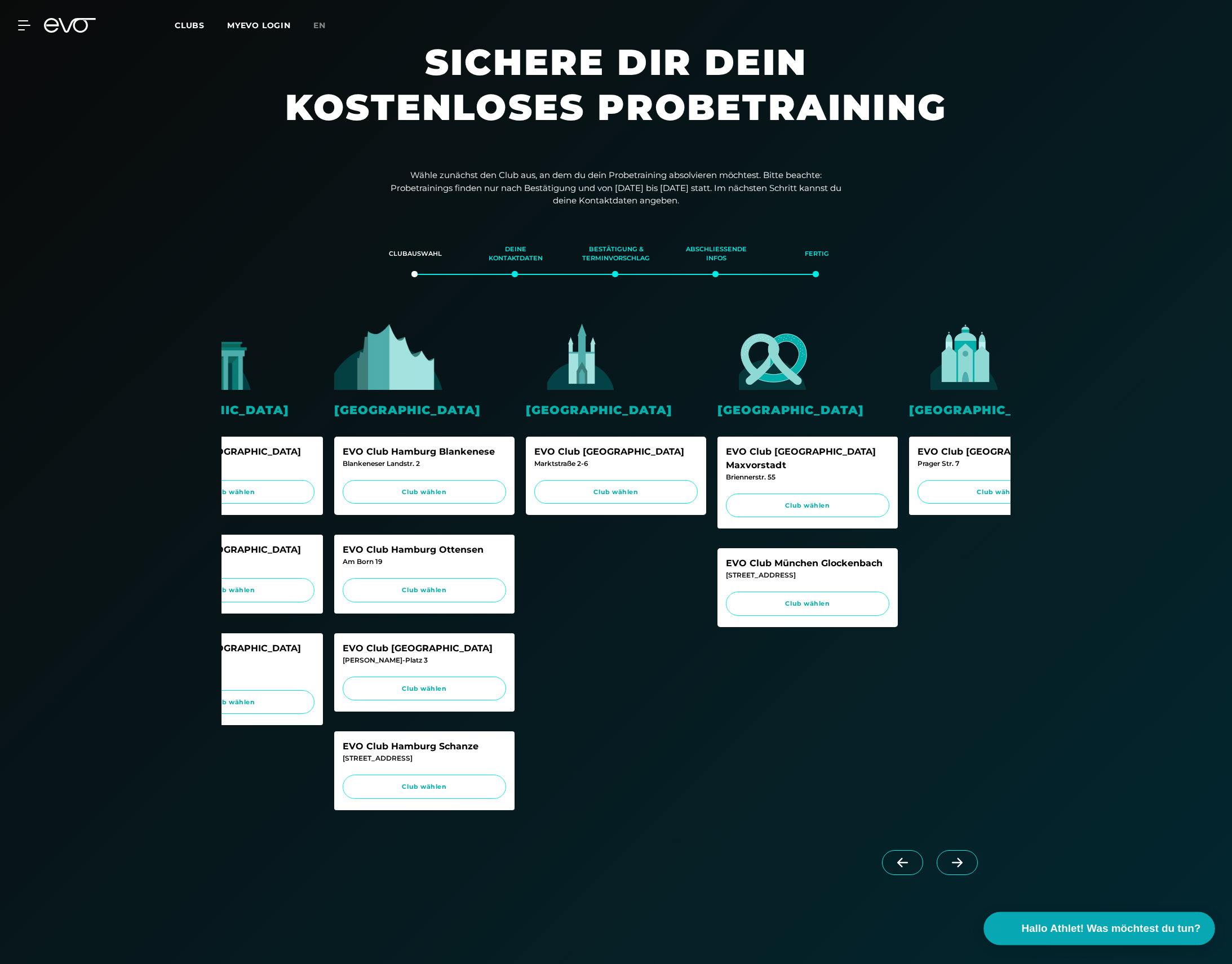
click at [1095, 929] on span "Hallo Athlet! Was möchtest du tun?" at bounding box center [1112, 928] width 179 height 16
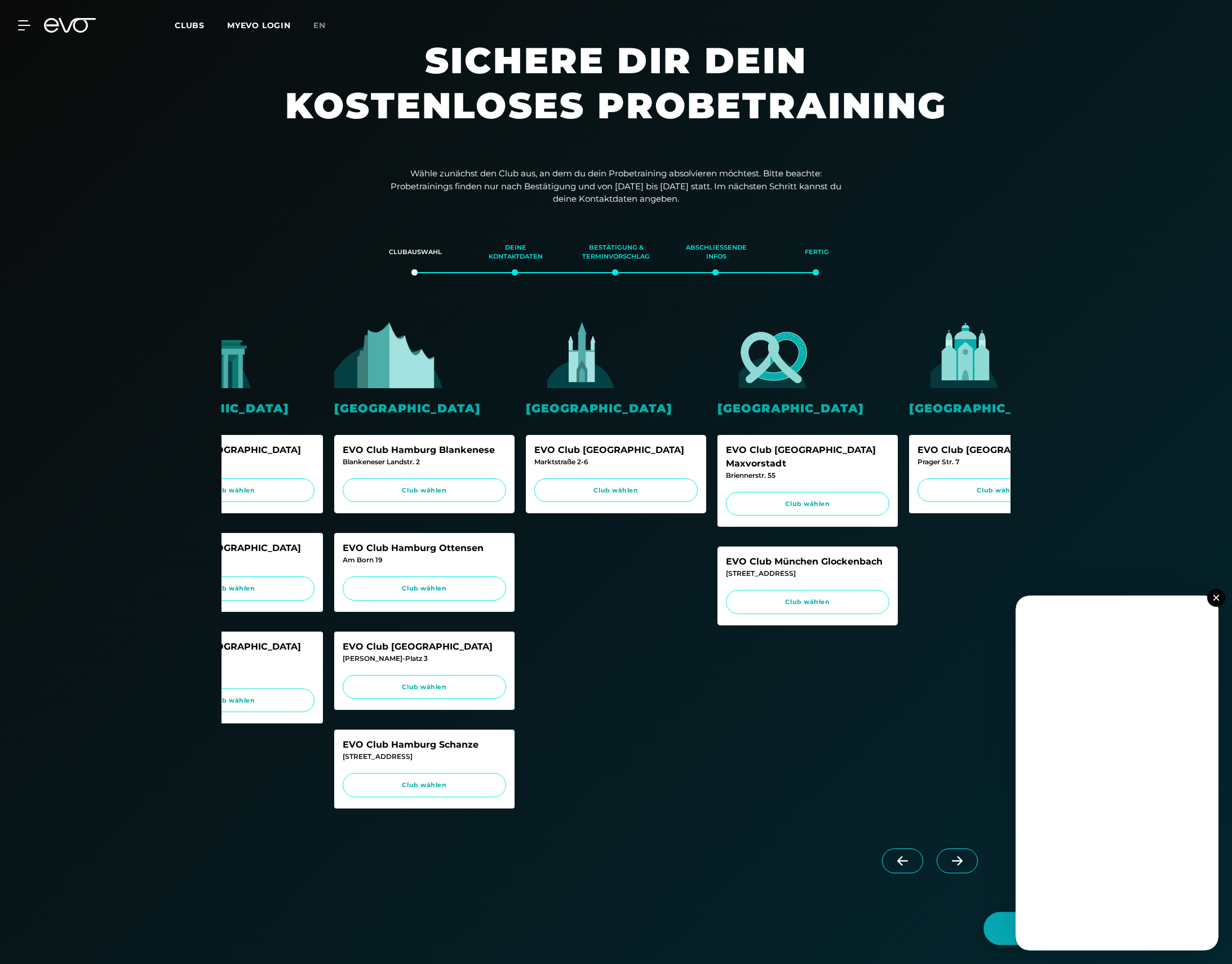
scroll to position [20, 0]
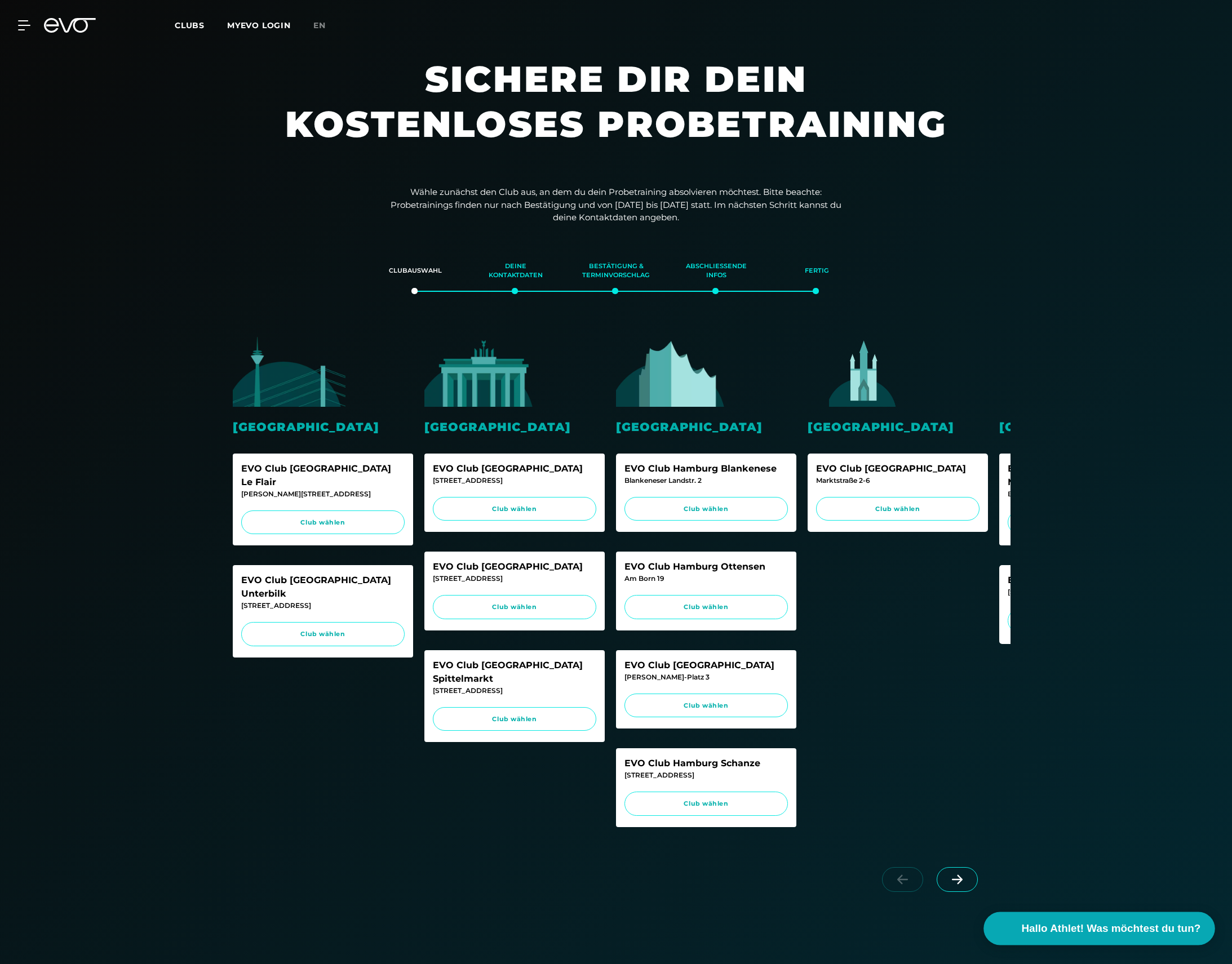
click at [1138, 923] on span "Hallo Athlet! Was möchtest du tun?" at bounding box center [1112, 928] width 179 height 16
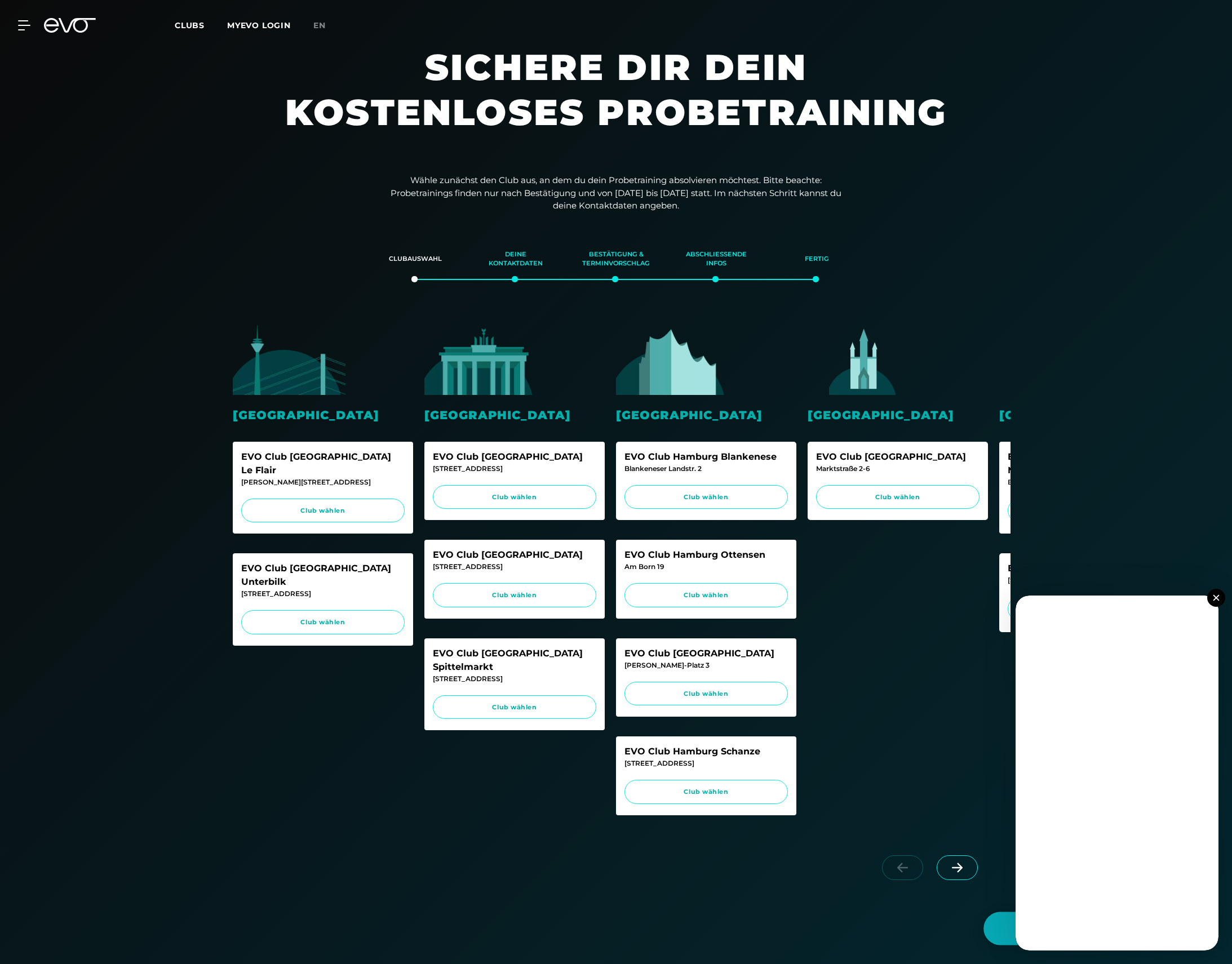
scroll to position [12, 0]
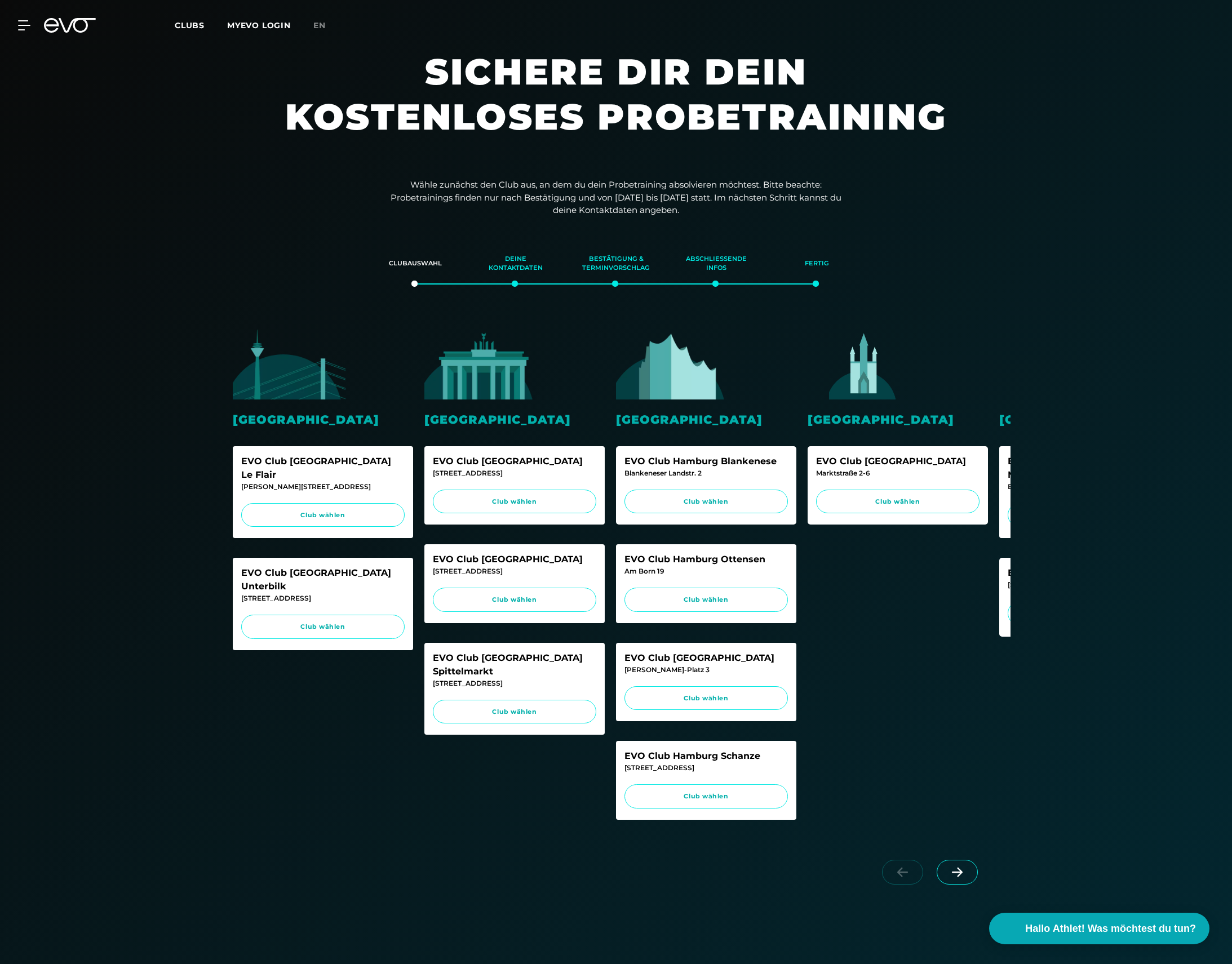
scroll to position [10, 0]
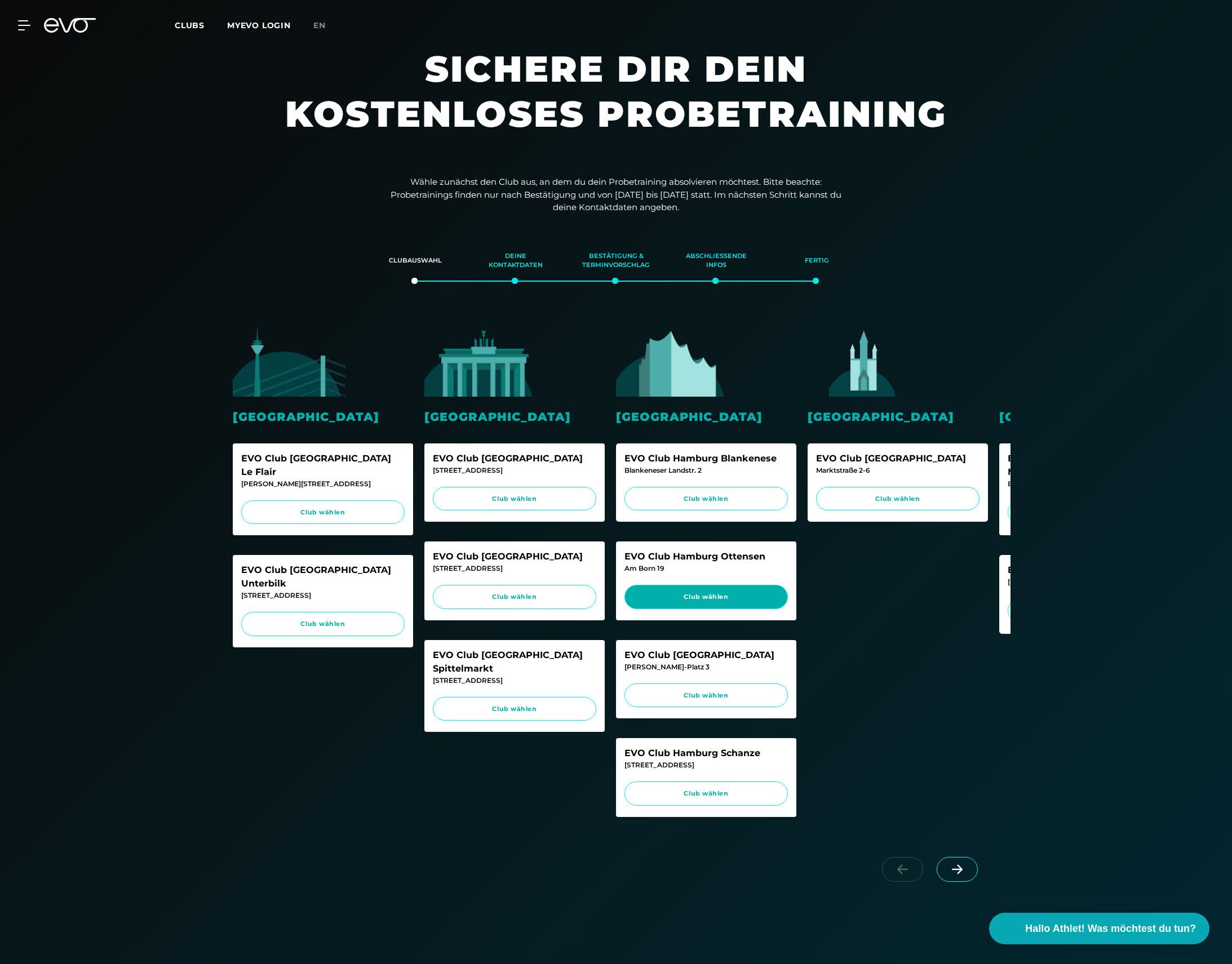
click at [702, 594] on span "Club wählen" at bounding box center [706, 597] width 142 height 10
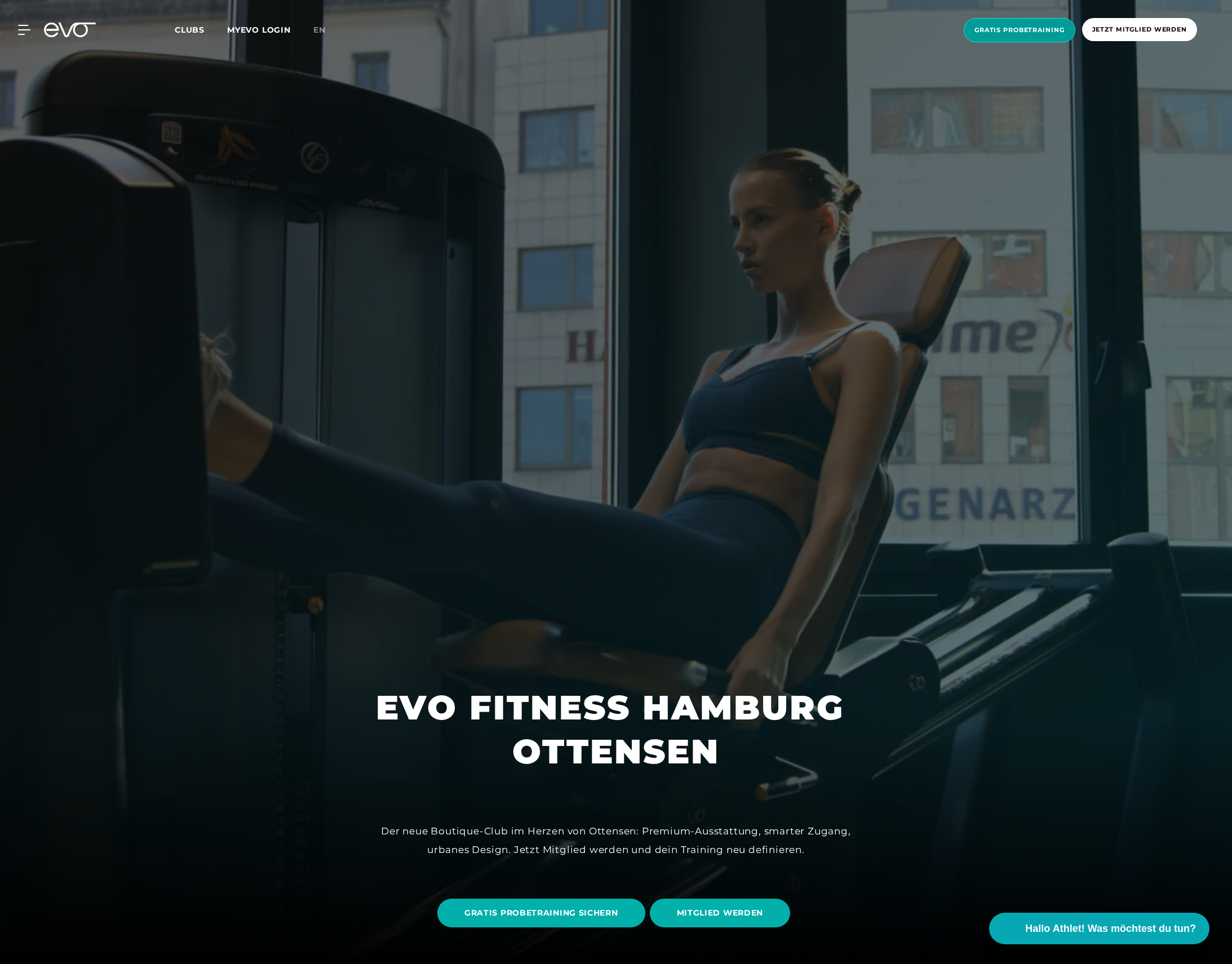
click at [1017, 28] on span "Gratis Probetraining" at bounding box center [1019, 30] width 90 height 10
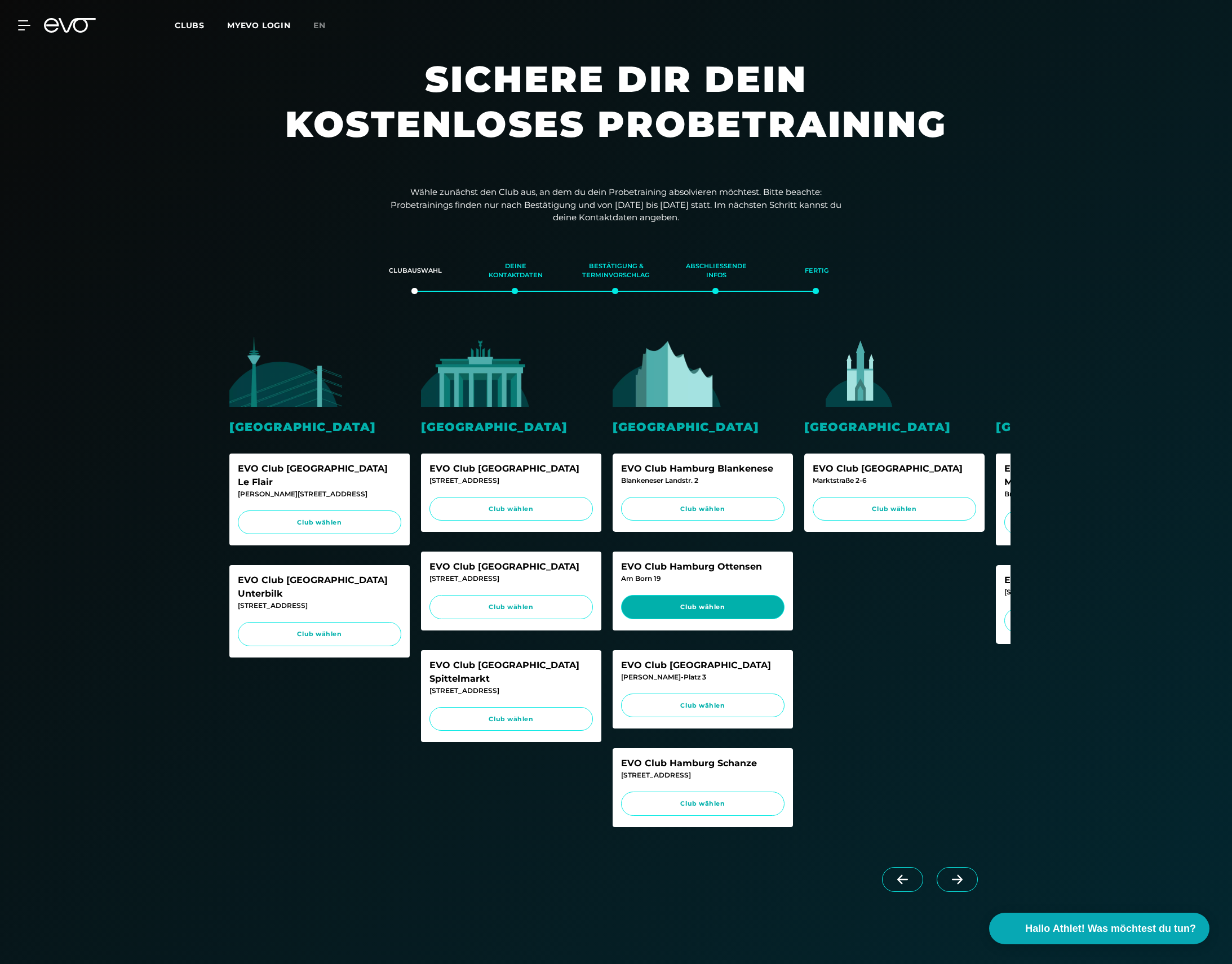
scroll to position [0, 5]
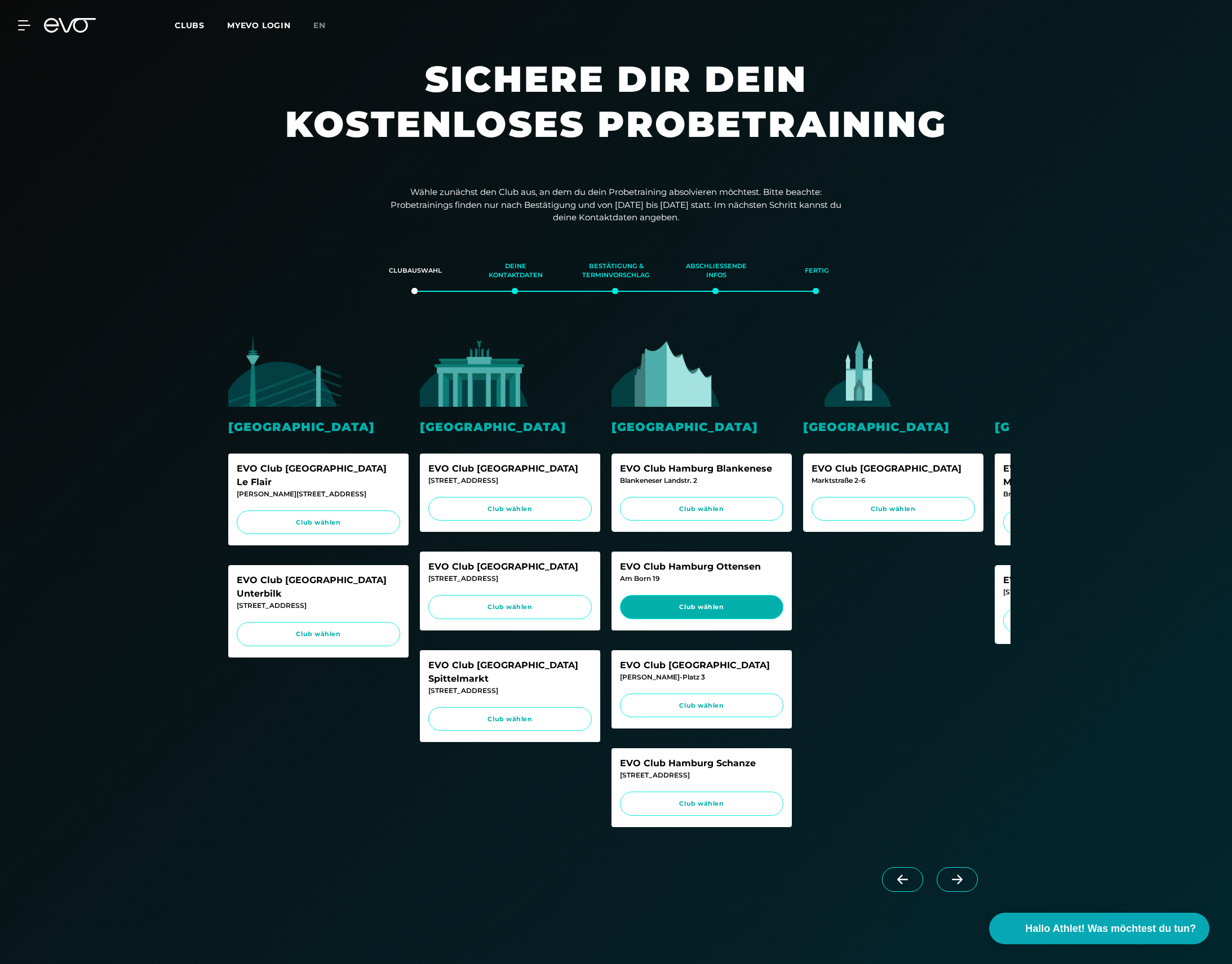
click at [710, 603] on span "Club wählen" at bounding box center [701, 607] width 142 height 10
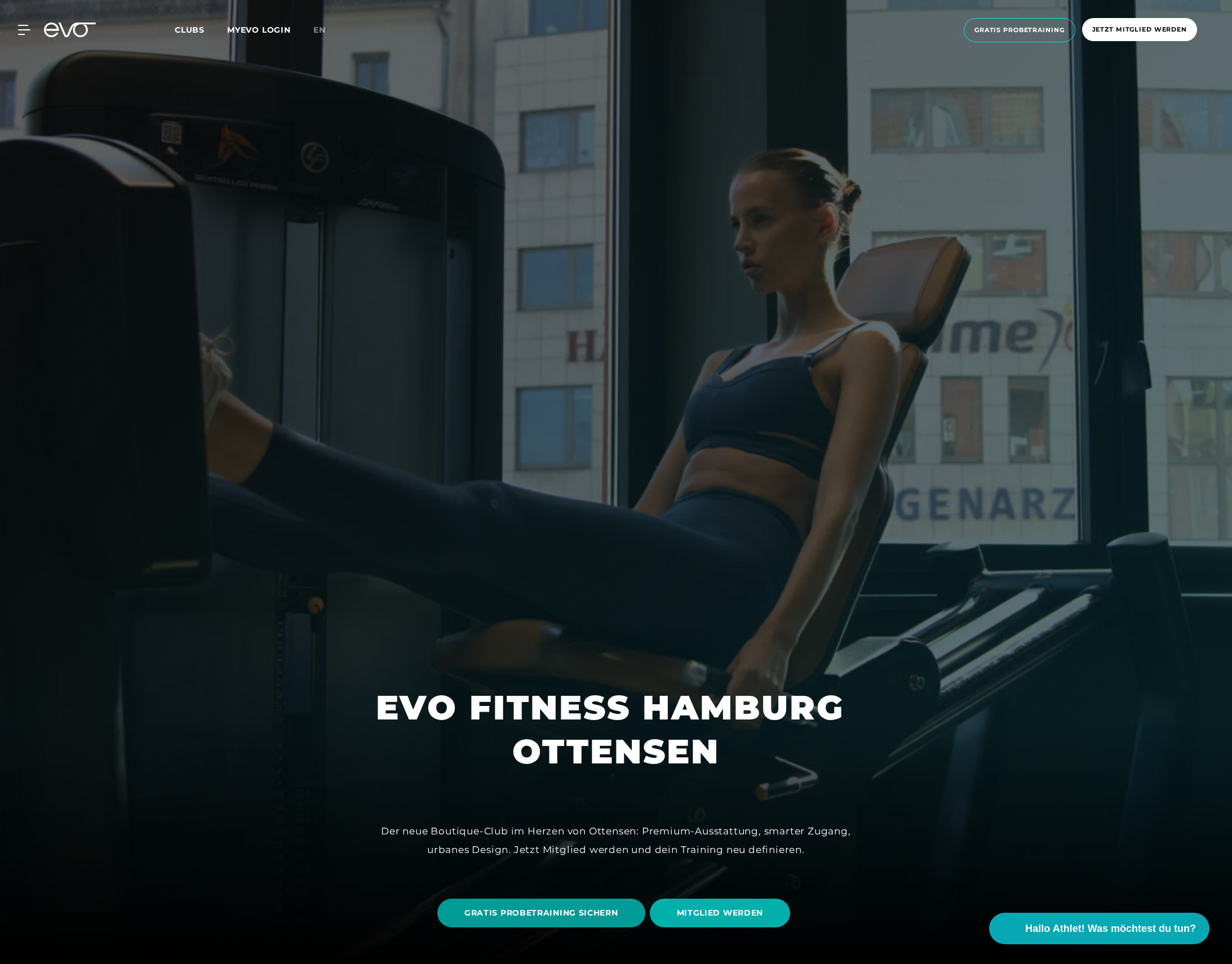
click at [569, 914] on span "GRATIS PROBETRAINING SICHERN" at bounding box center [541, 912] width 154 height 12
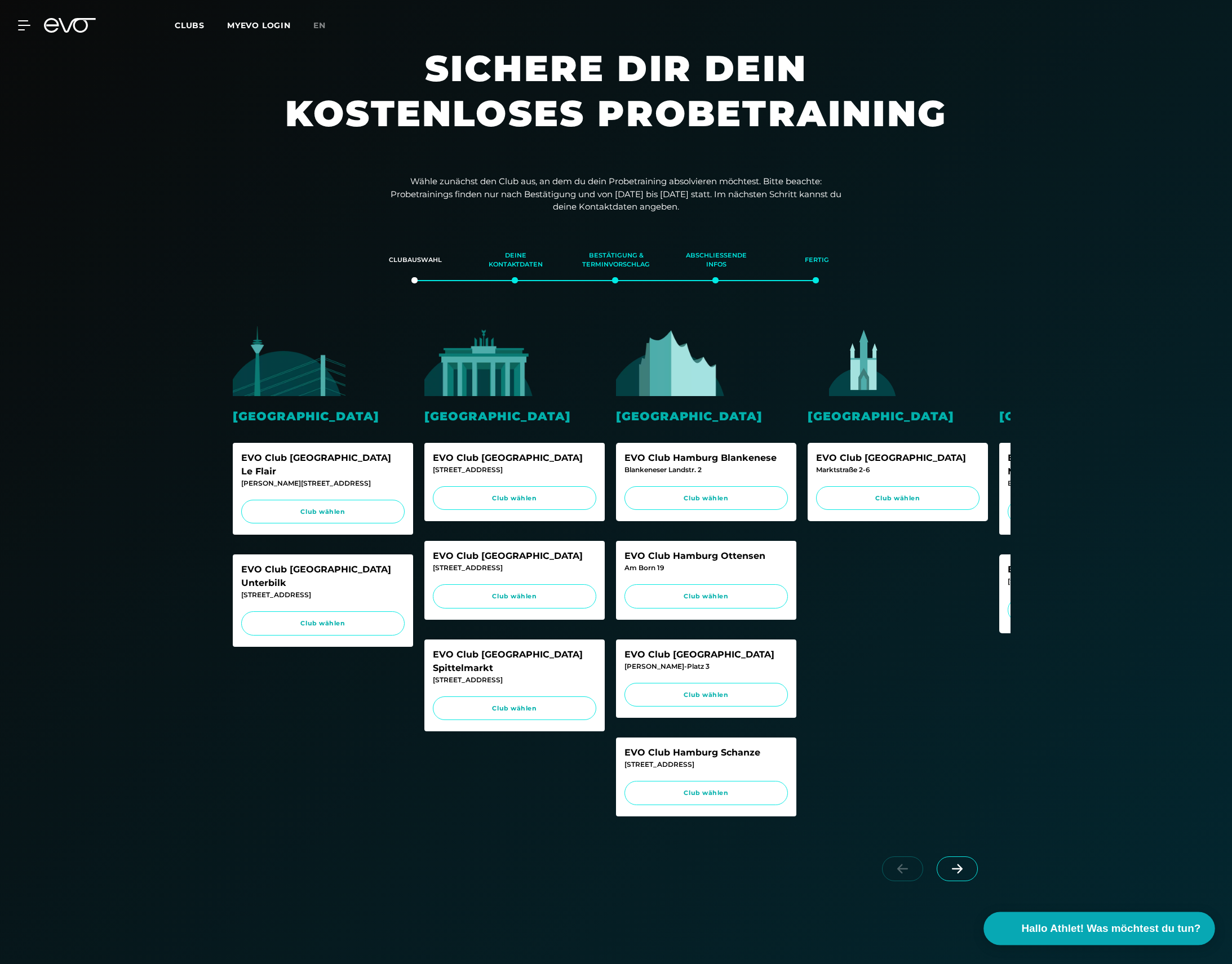
click at [1123, 930] on span "Hallo Athlet! Was möchtest du tun?" at bounding box center [1112, 928] width 179 height 16
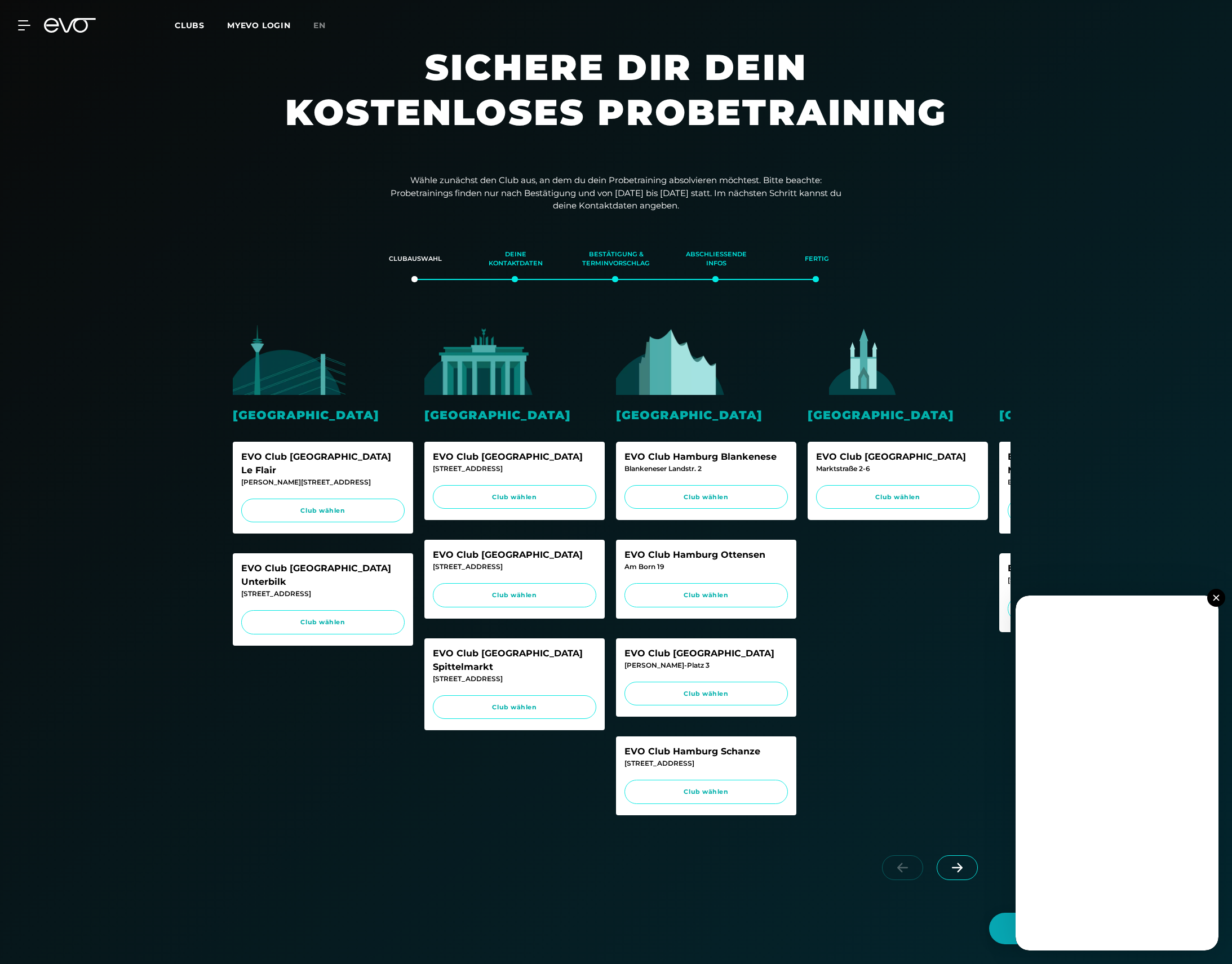
scroll to position [11, 0]
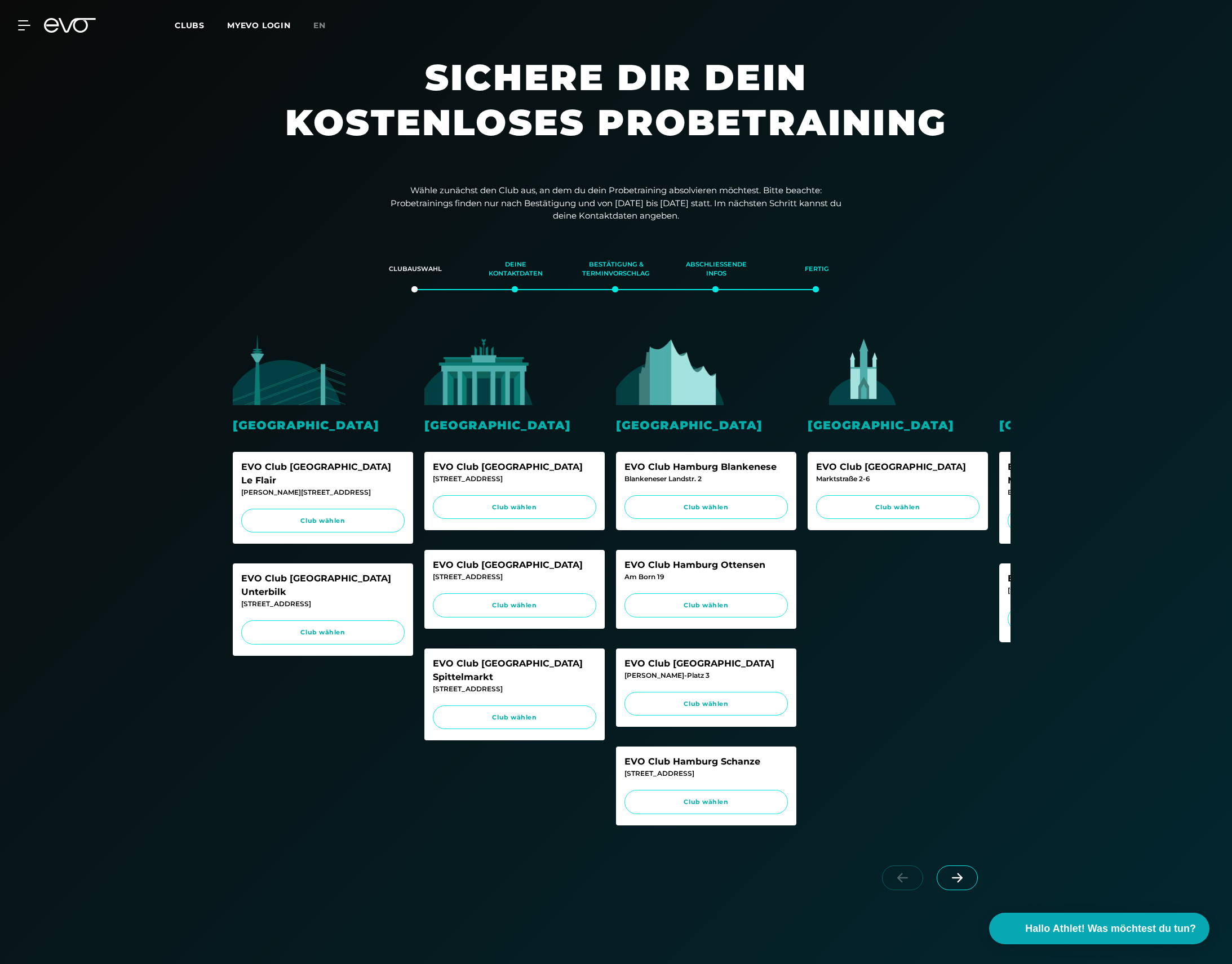
scroll to position [1, 0]
click at [20, 24] on icon at bounding box center [27, 25] width 16 height 10
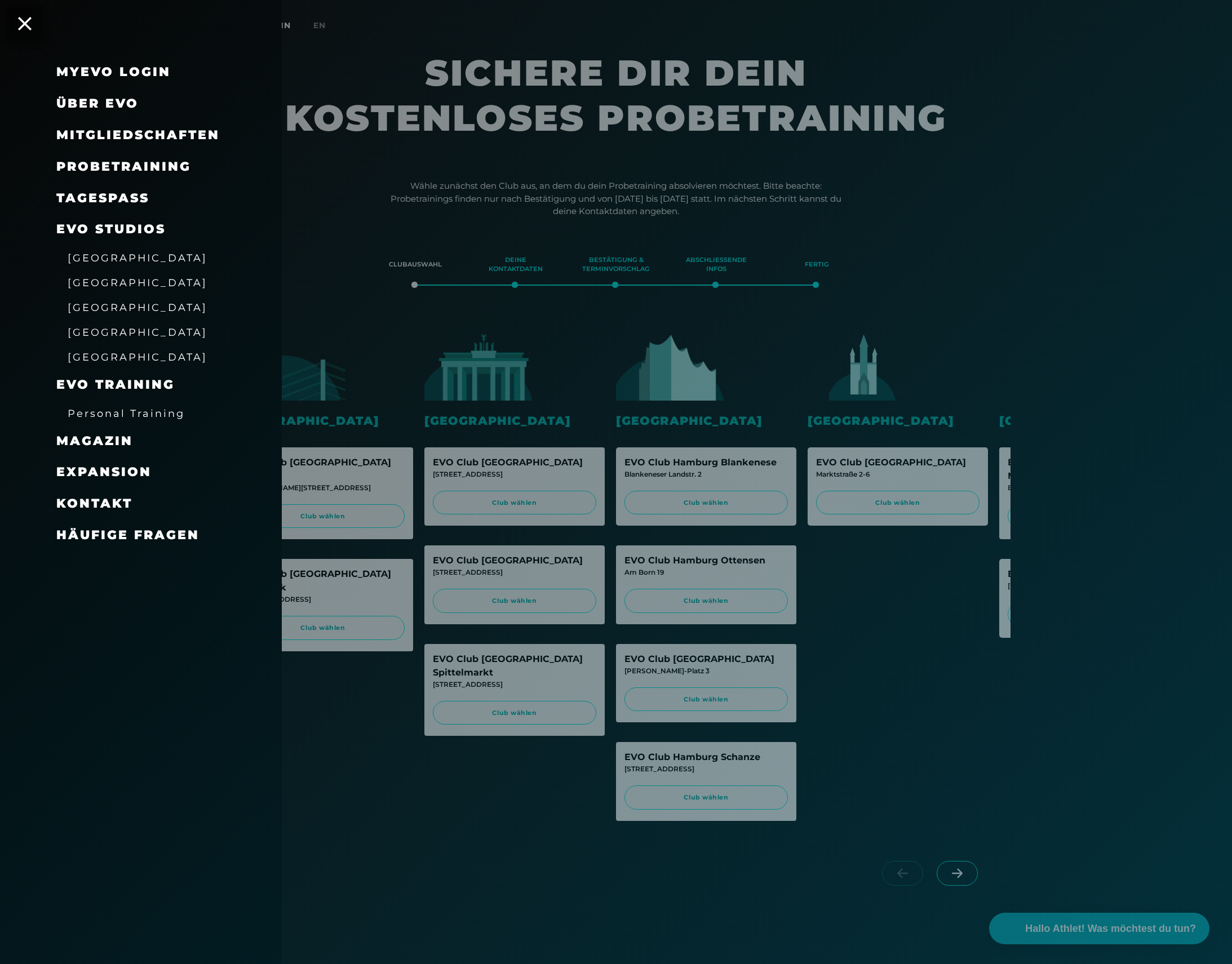
scroll to position [0, 0]
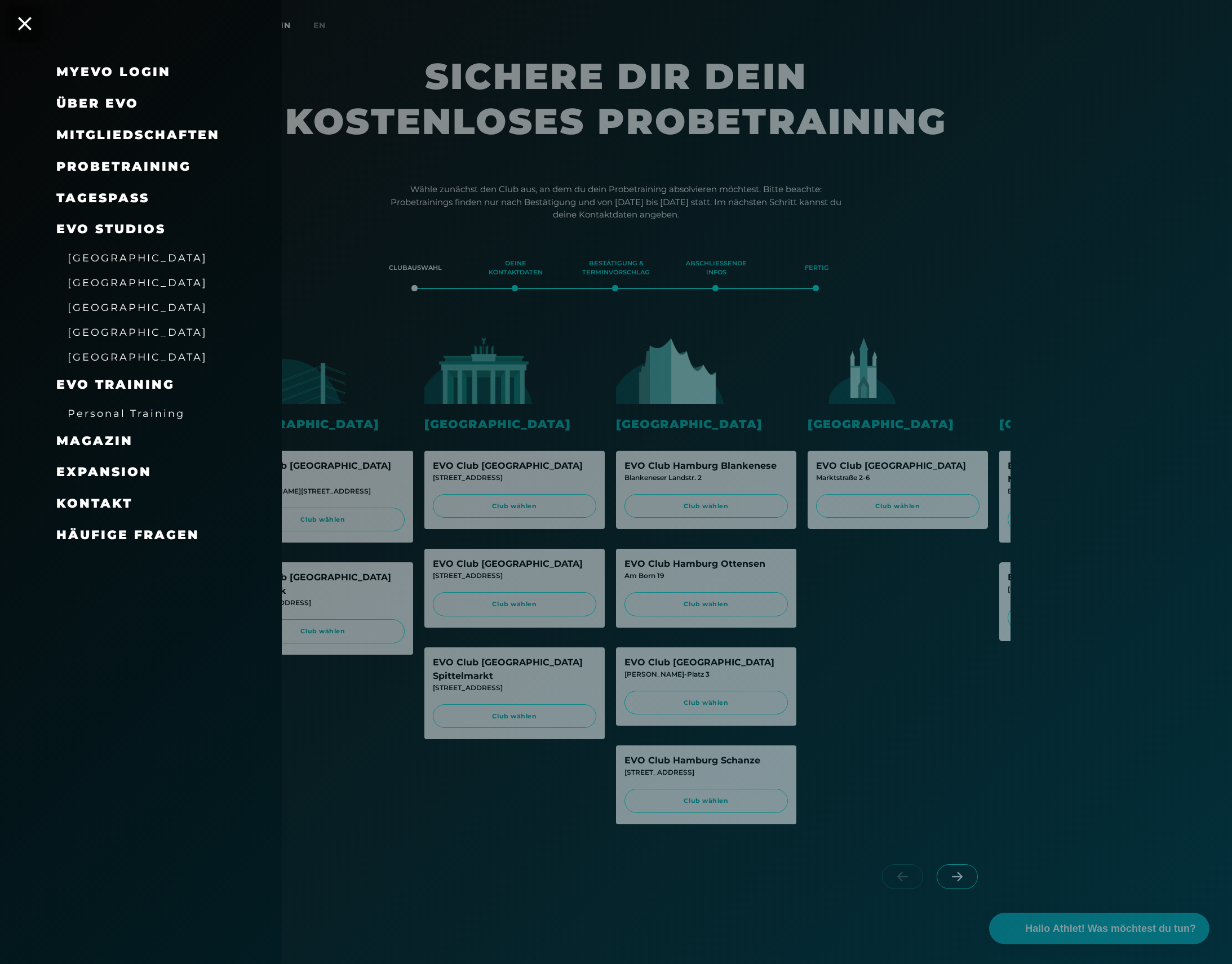
click at [145, 162] on span "Probetraining" at bounding box center [124, 166] width 135 height 15
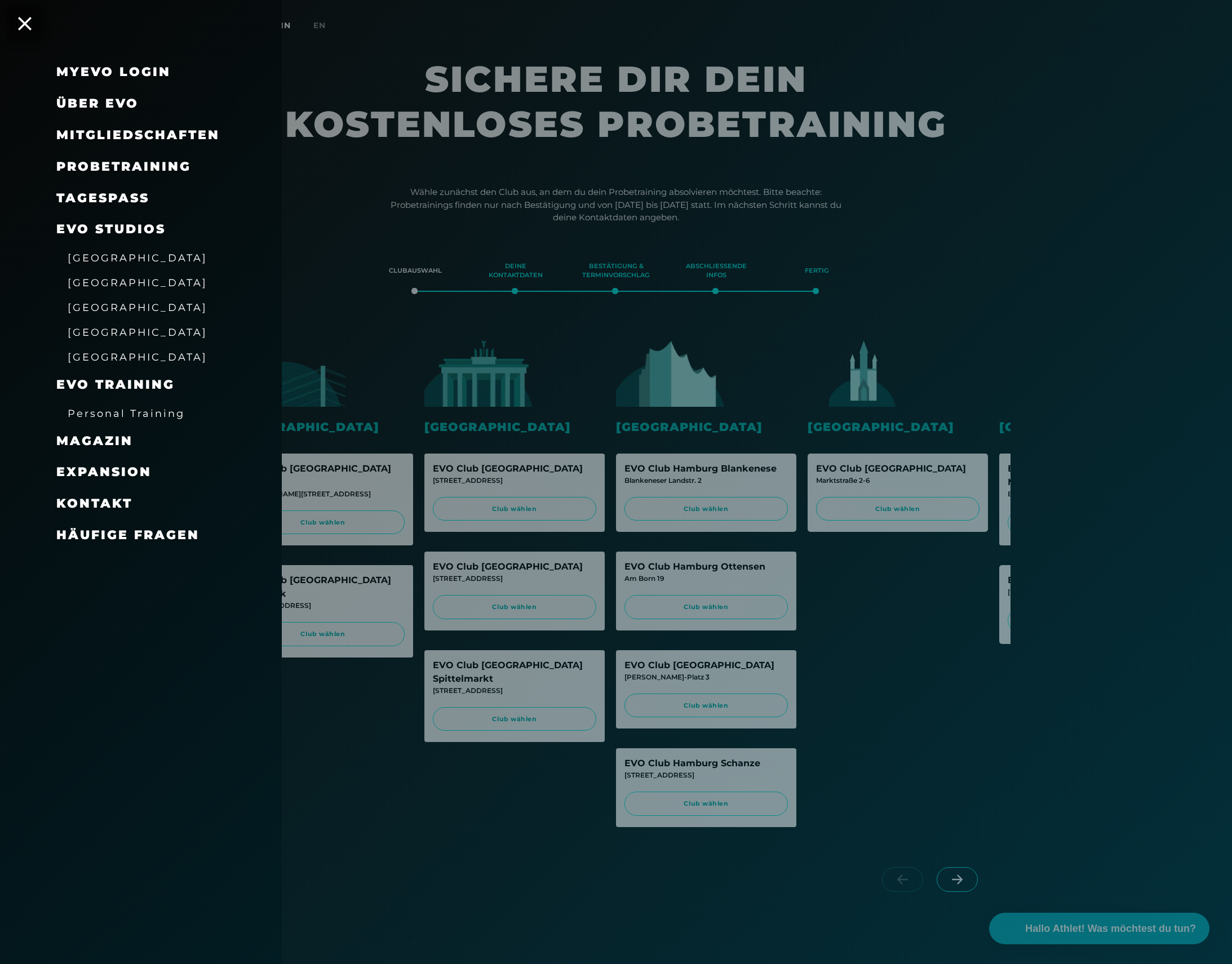
click at [145, 166] on span "Probetraining" at bounding box center [124, 166] width 135 height 15
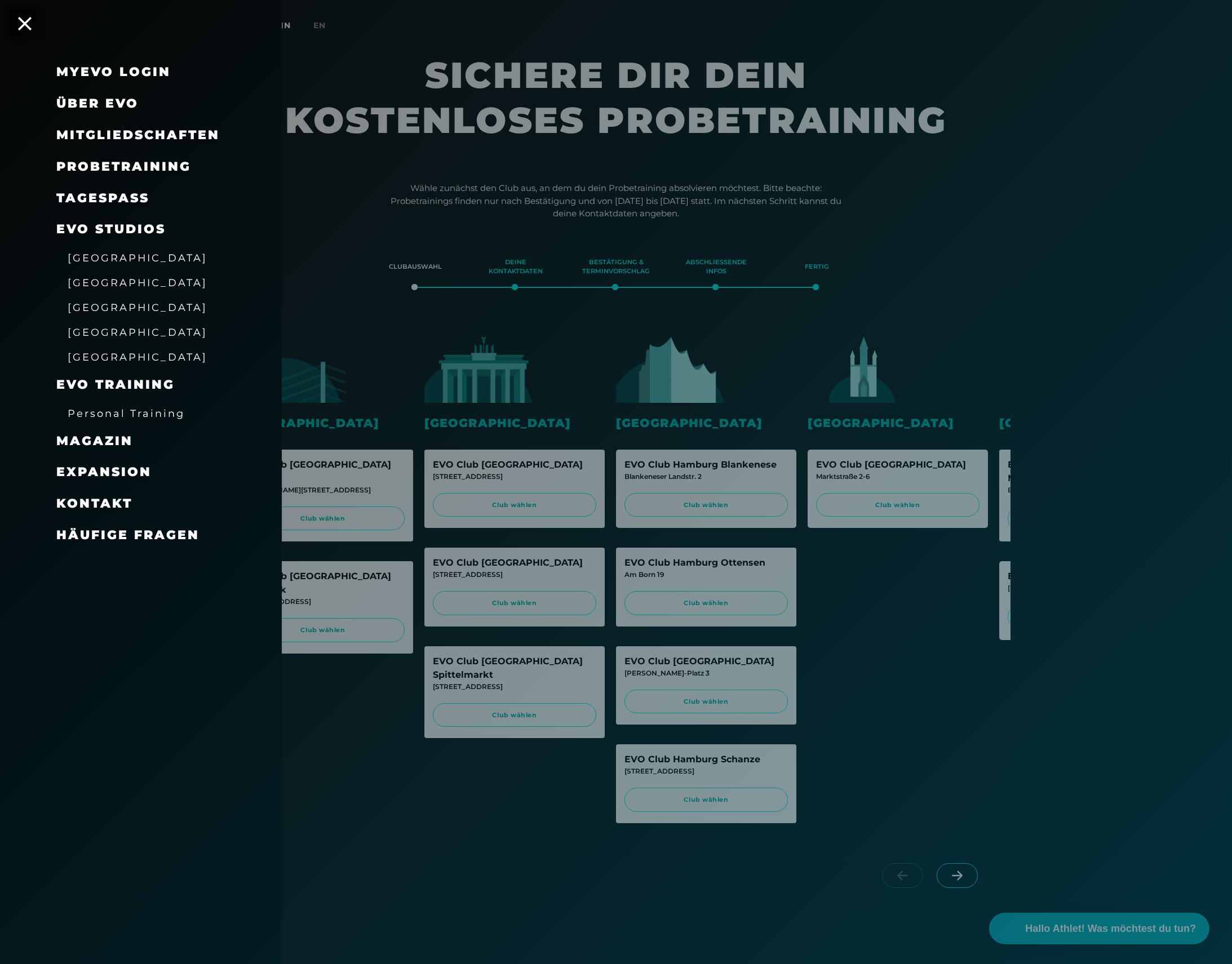
scroll to position [1, 0]
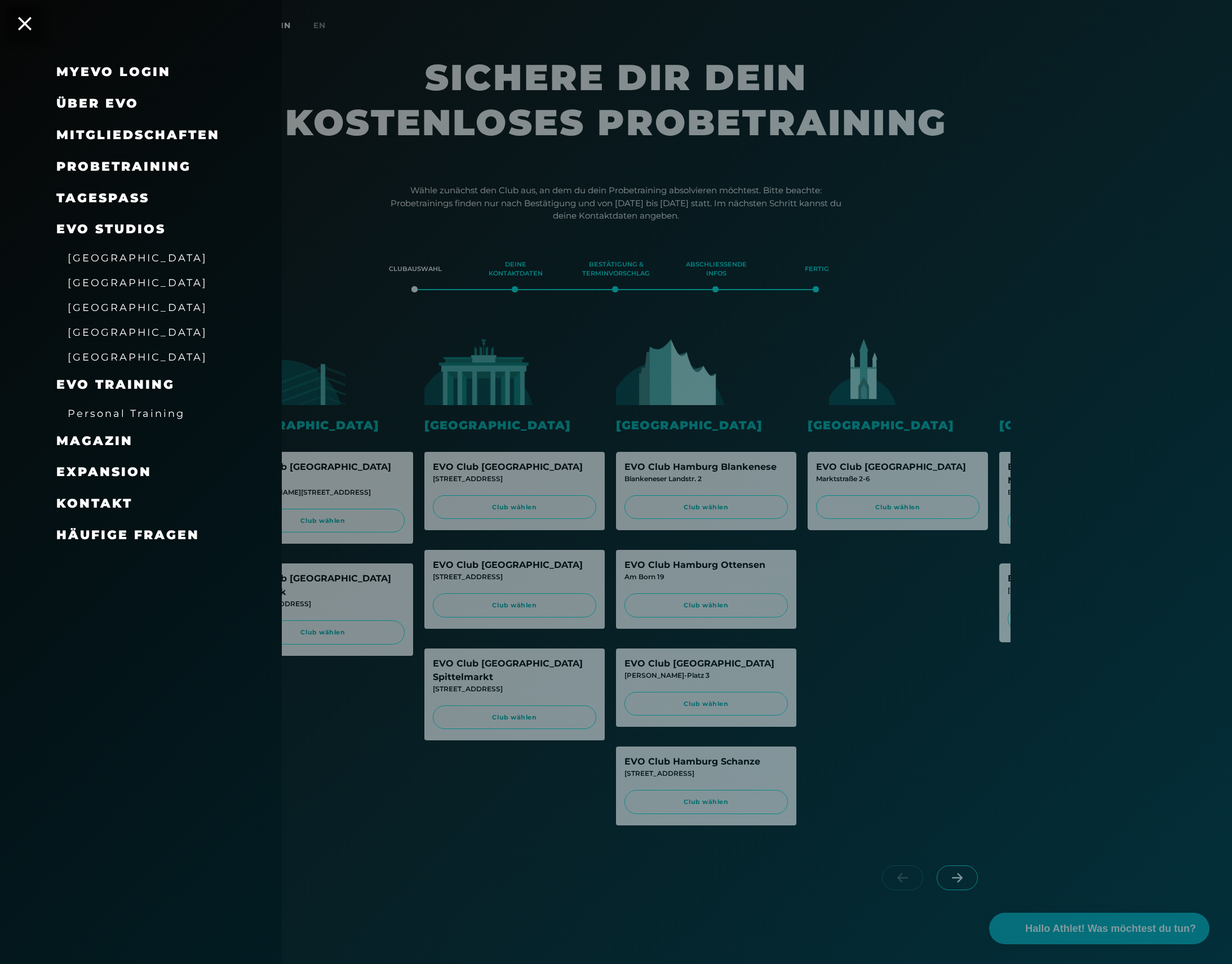
click at [145, 166] on span "Probetraining" at bounding box center [124, 166] width 135 height 15
click at [112, 302] on span "[GEOGRAPHIC_DATA]" at bounding box center [138, 307] width 140 height 12
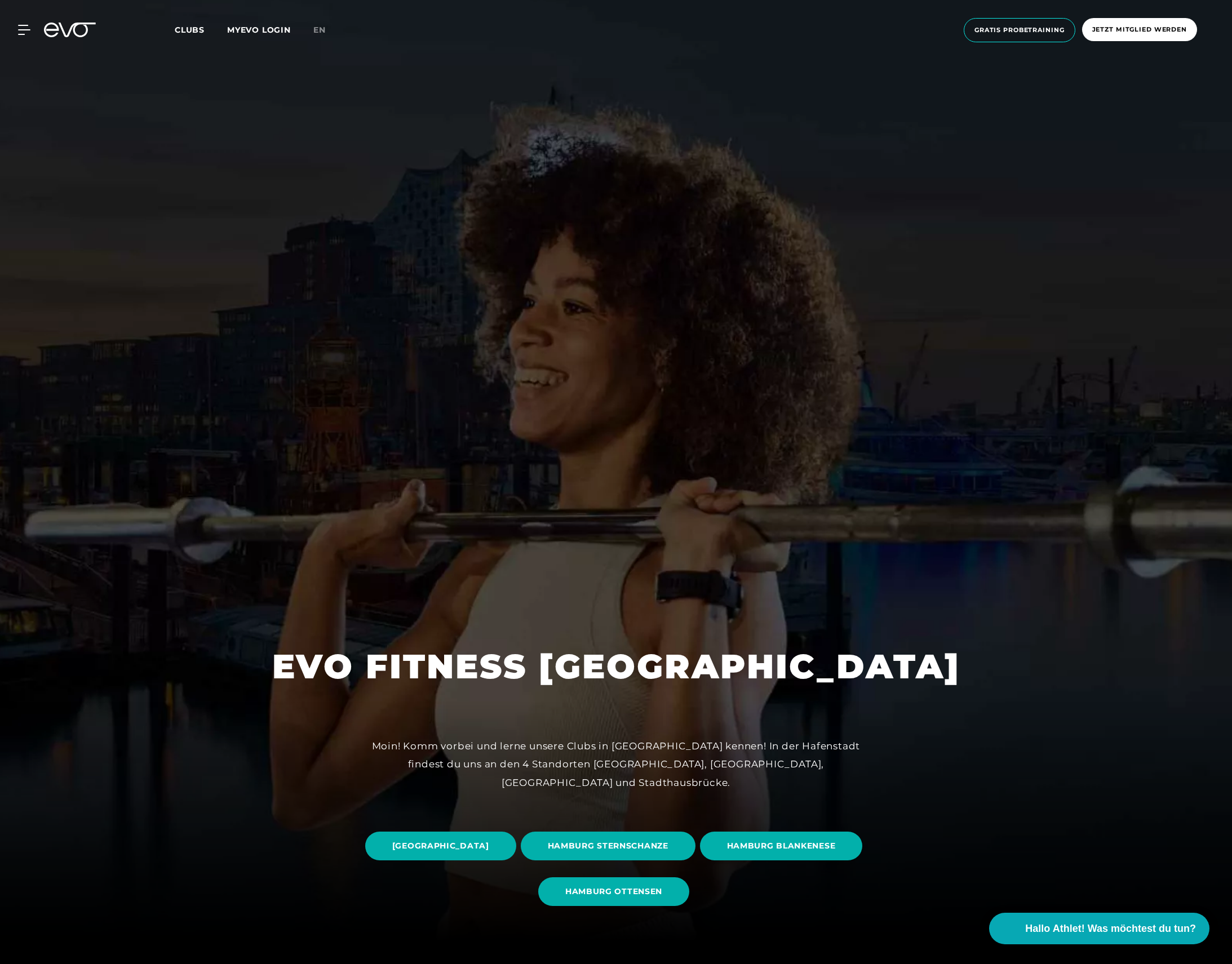
scroll to position [22, 0]
click at [663, 891] on span "HAMBURG OTTENSEN" at bounding box center [614, 891] width 97 height 12
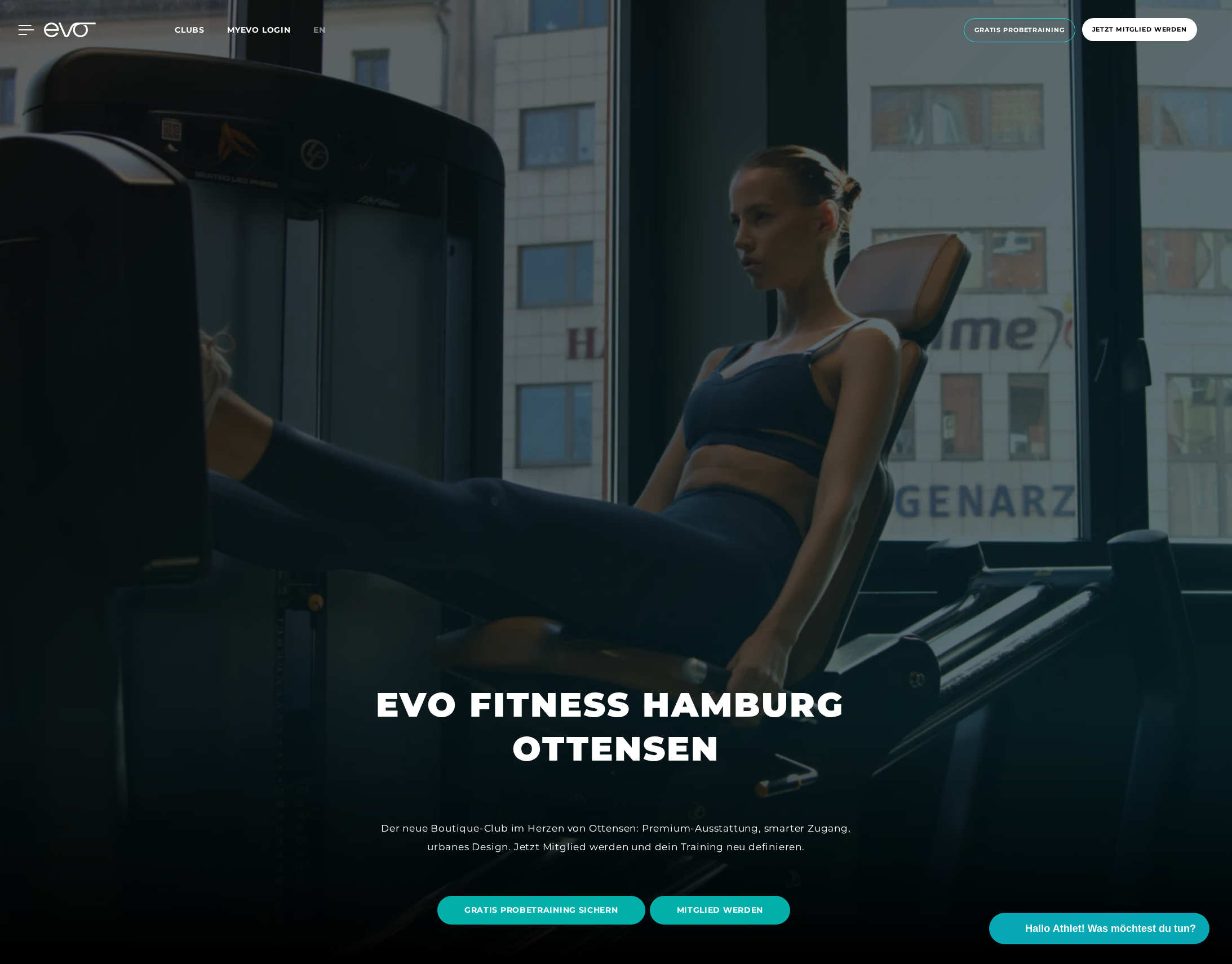
click at [22, 29] on icon at bounding box center [27, 29] width 16 height 10
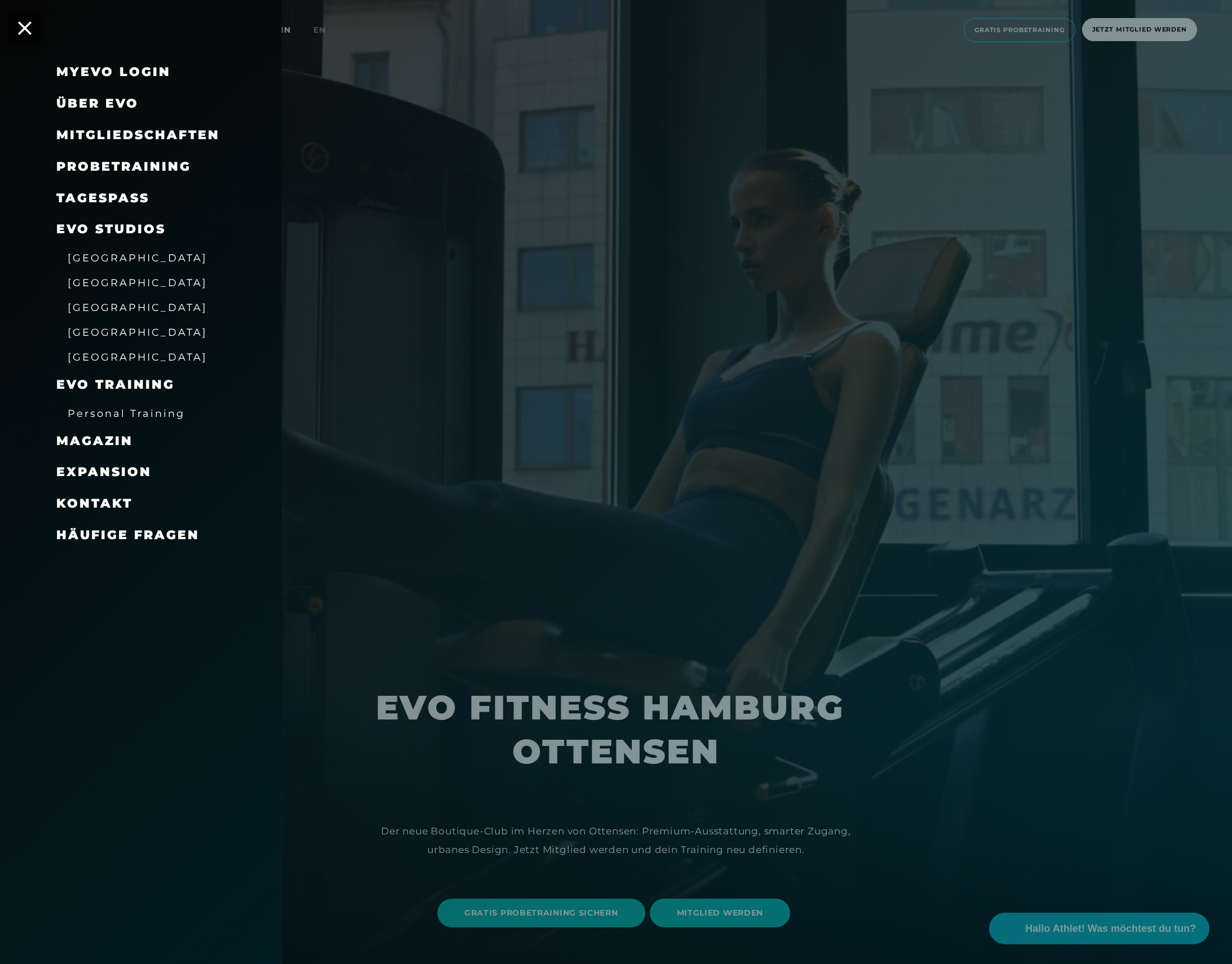
click at [113, 496] on span "Kontakt" at bounding box center [94, 503] width 76 height 15
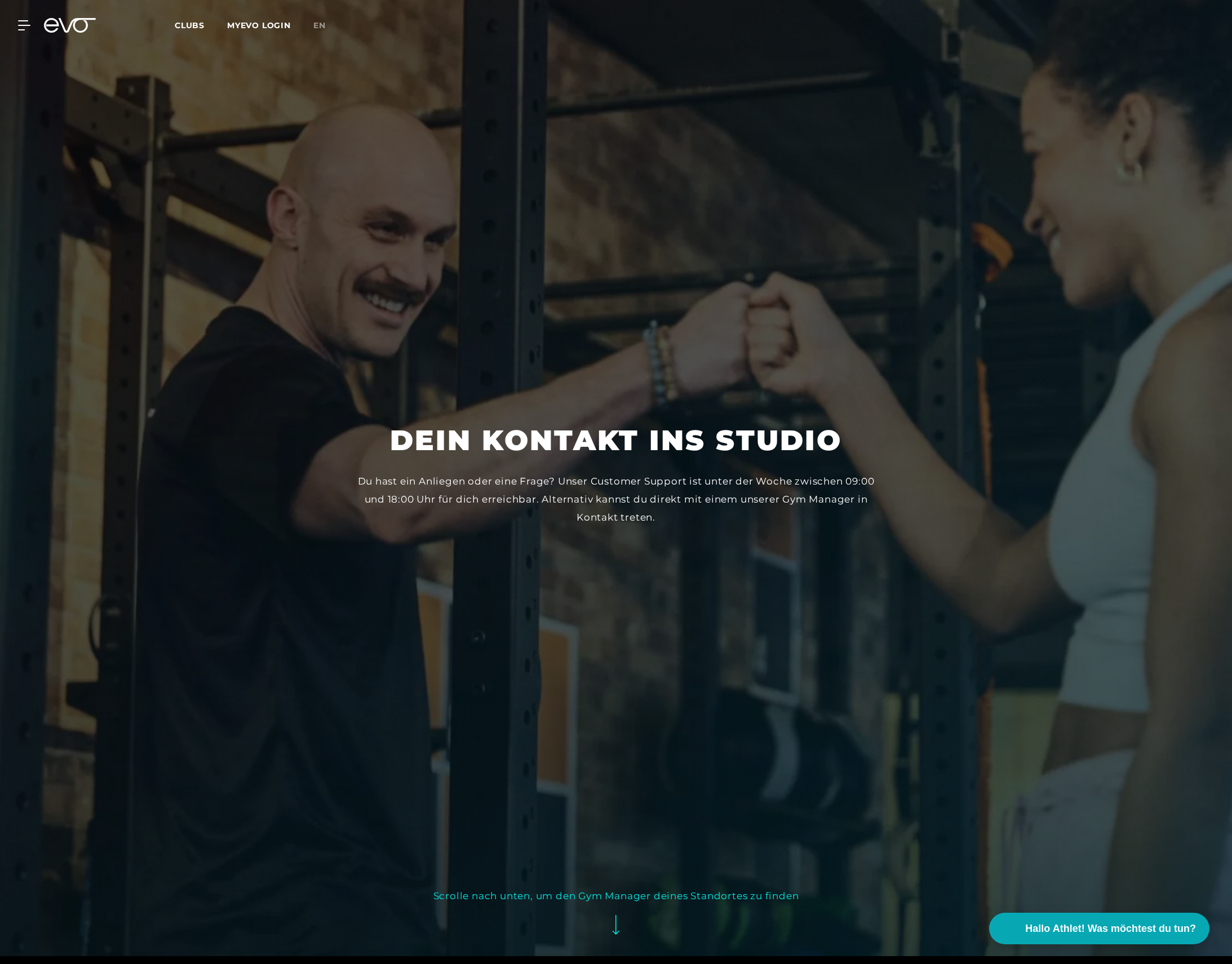
click at [618, 934] on icon at bounding box center [616, 925] width 7 height 20
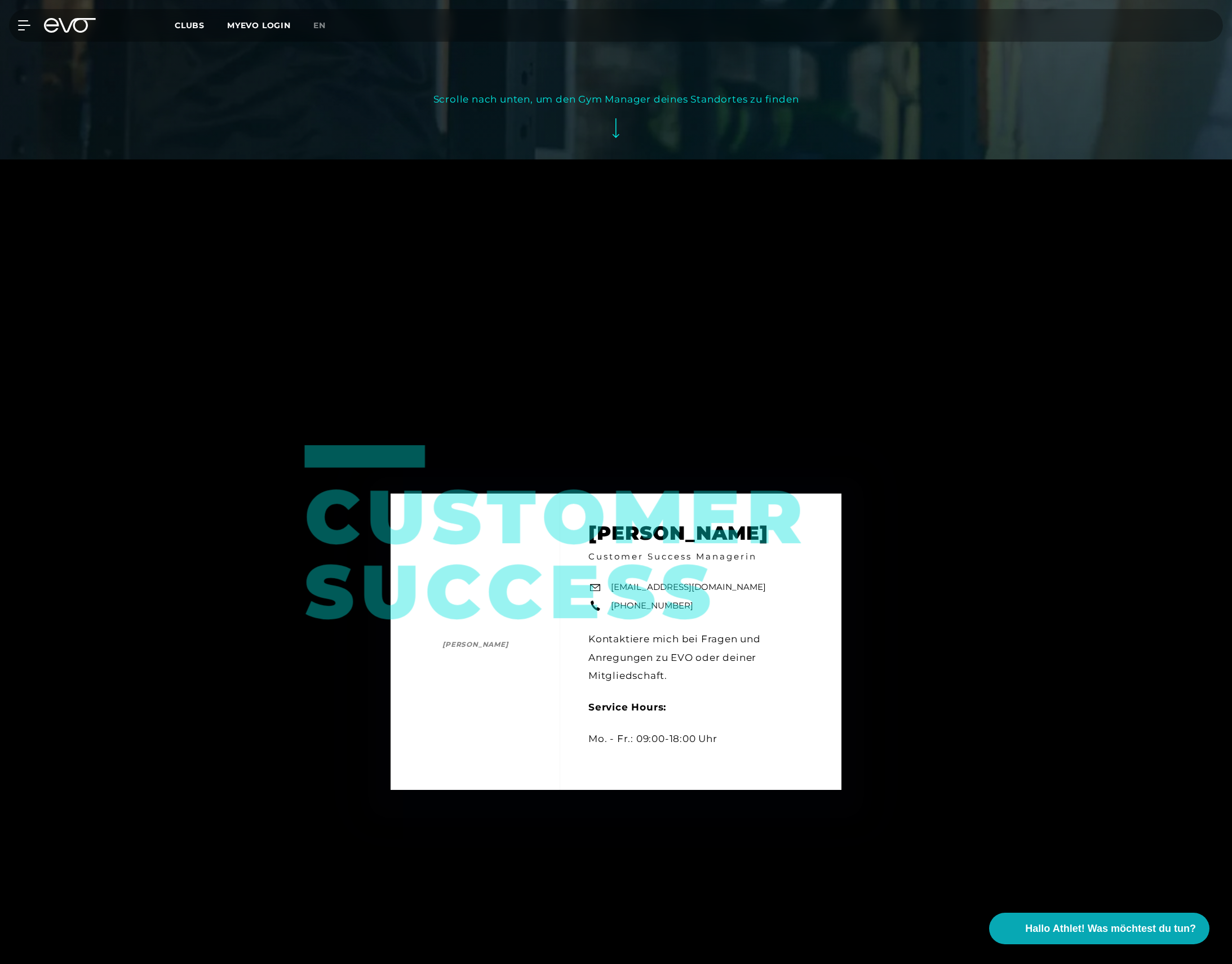
scroll to position [964, 0]
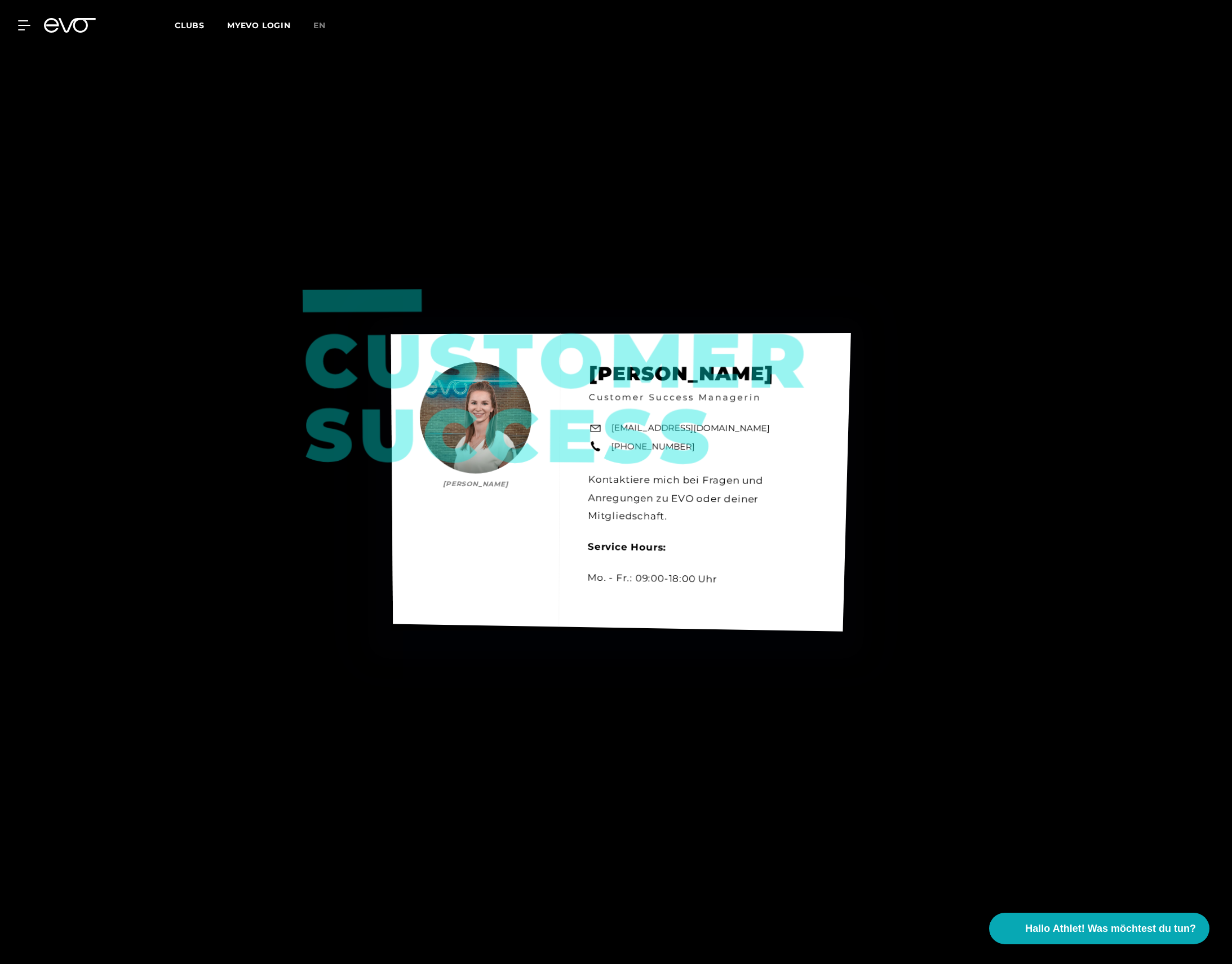
click at [663, 429] on link "[EMAIL_ADDRESS][DOMAIN_NAME]" at bounding box center [691, 428] width 159 height 14
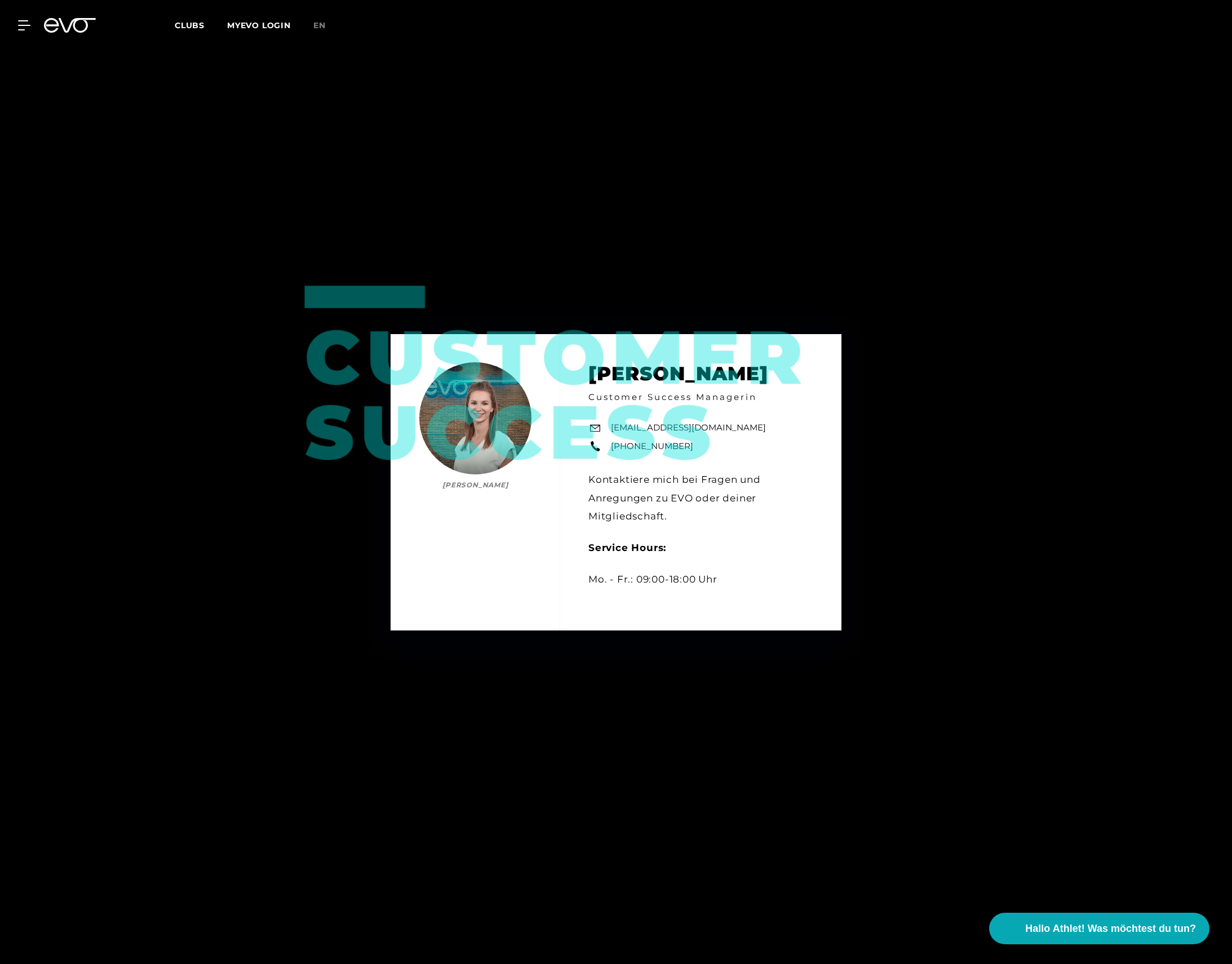
click at [190, 24] on span "Clubs" at bounding box center [190, 25] width 30 height 10
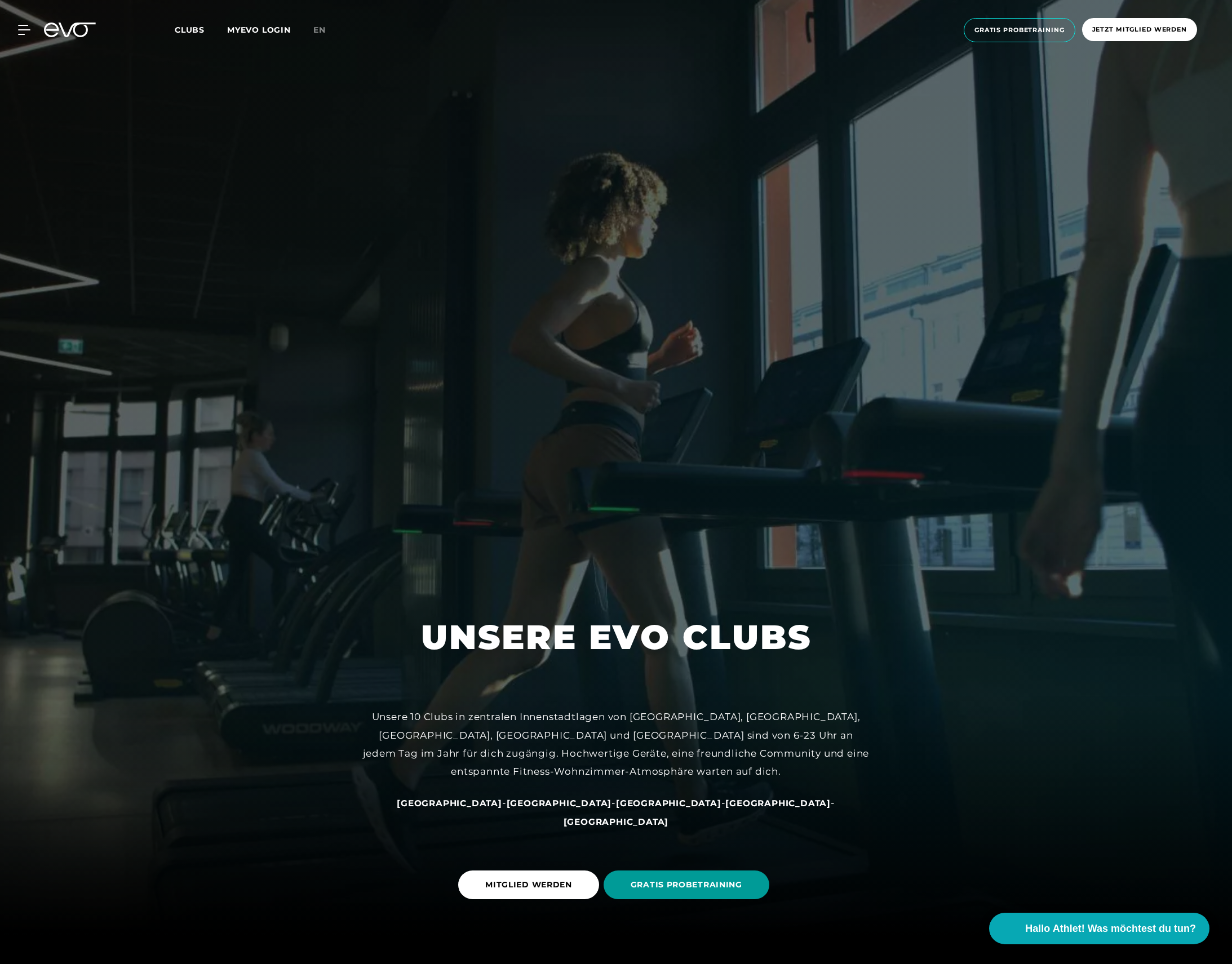
scroll to position [26, 1]
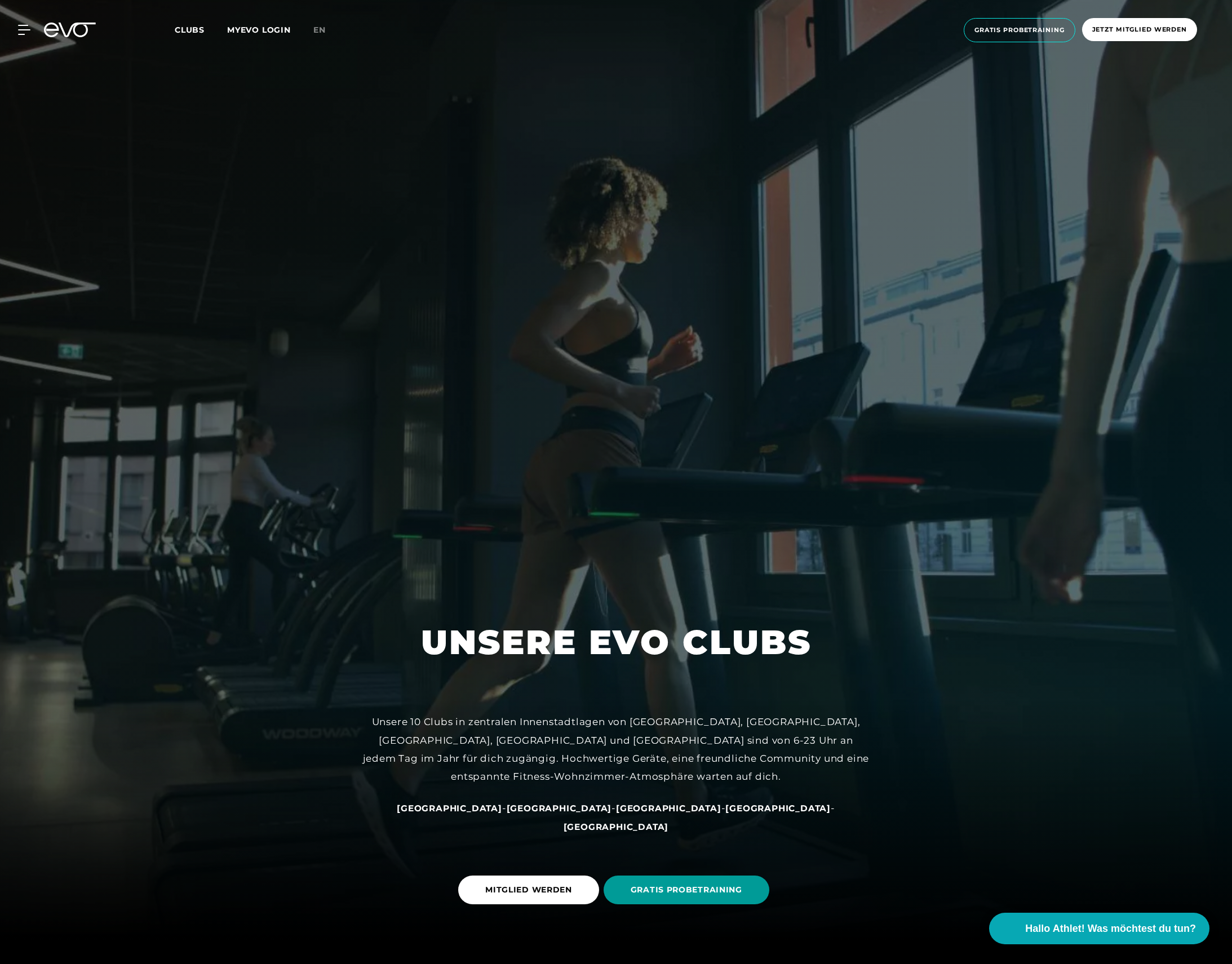
click at [714, 889] on span "GRATIS PROBETRAINING" at bounding box center [686, 889] width 111 height 12
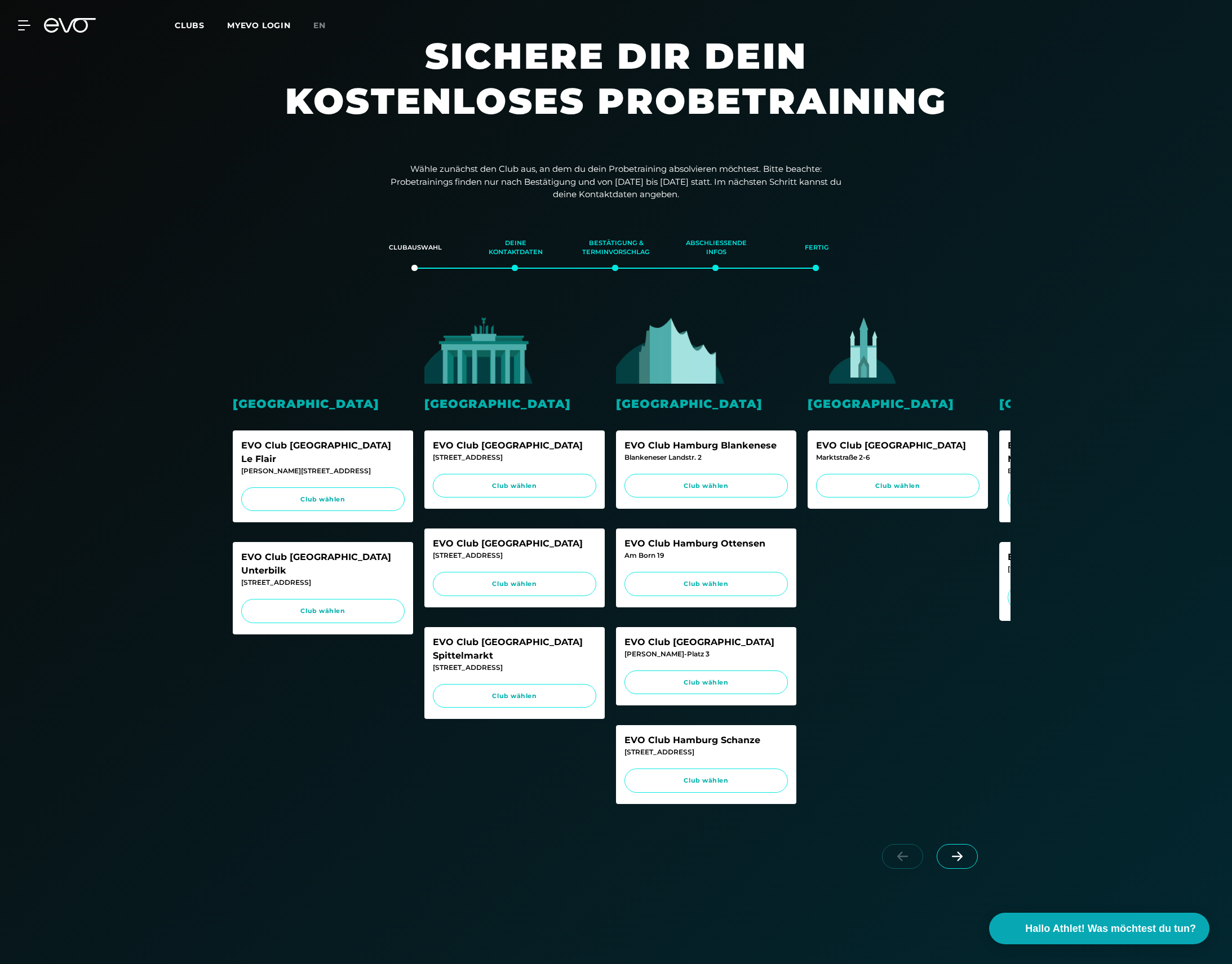
scroll to position [1, 0]
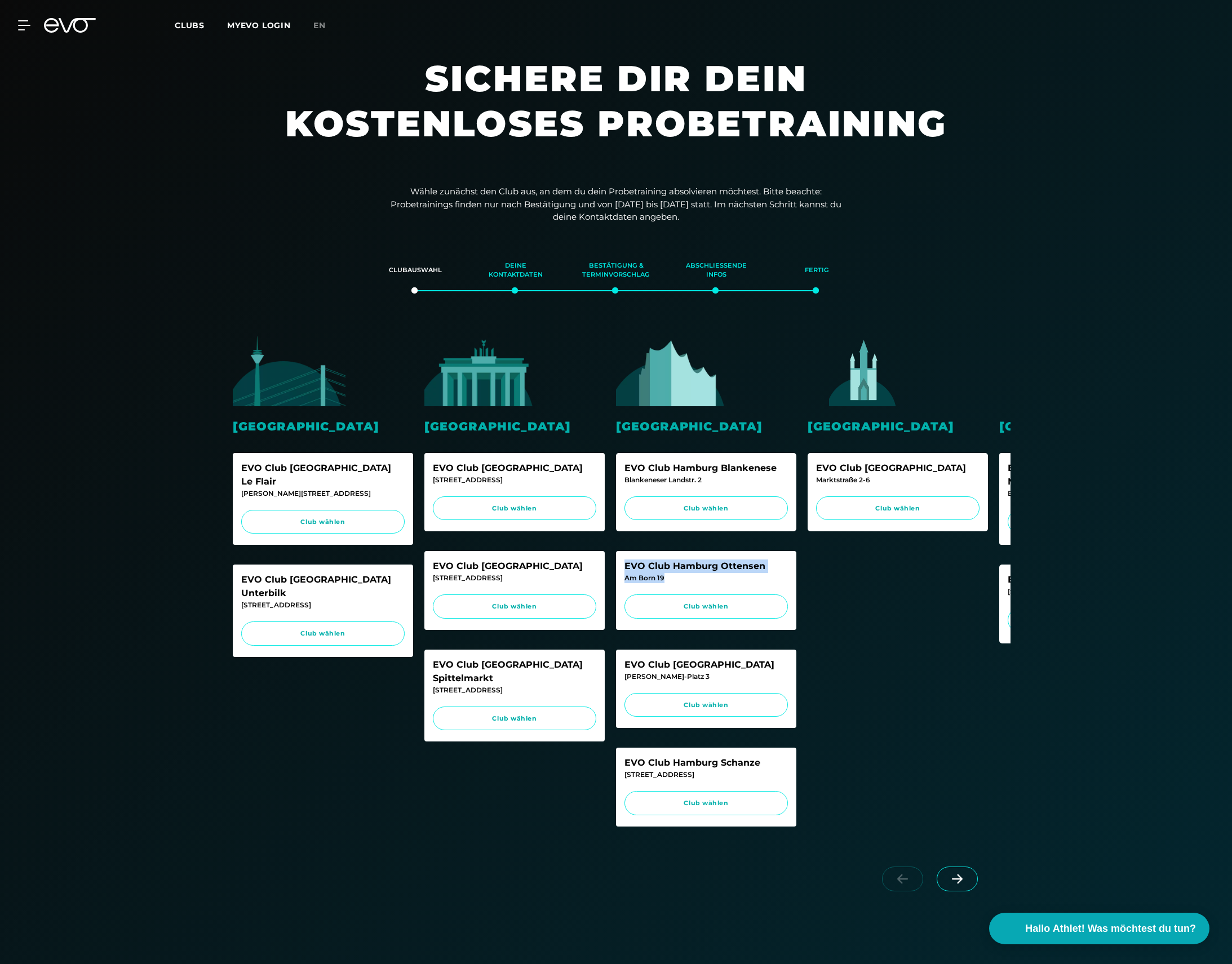
drag, startPoint x: 667, startPoint y: 575, endPoint x: 615, endPoint y: 576, distance: 52.0
click at [615, 576] on div "Düsseldorf EVO Club [GEOGRAPHIC_DATA] Le Flair [PERSON_NAME]-Straße 2 Club wähl…" at bounding box center [616, 591] width 789 height 533
copy div "EVO Club [GEOGRAPHIC_DATA] Ottensen Am Born 19"
